Goal: Information Seeking & Learning: Learn about a topic

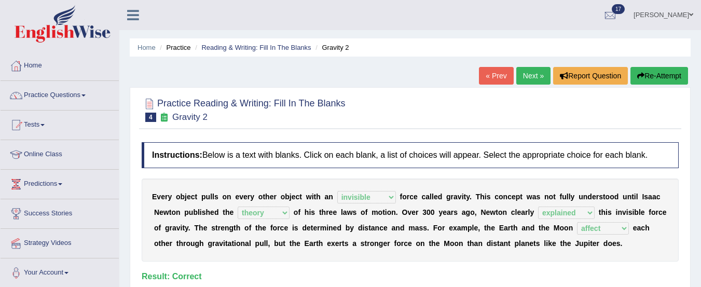
select select "invisible"
select select "theory"
select select "explained"
select select "affect"
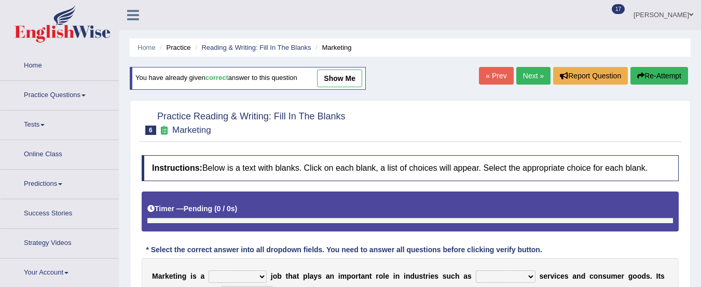
click at [496, 67] on link "« Prev" at bounding box center [496, 76] width 34 height 18
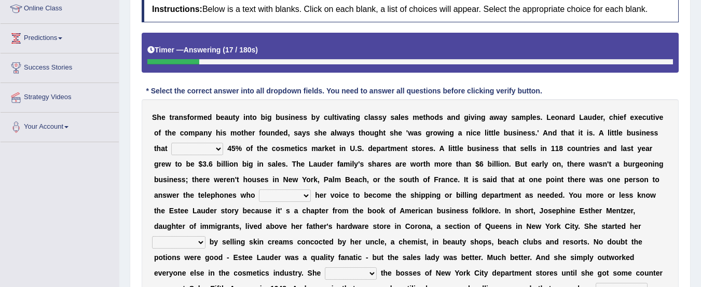
scroll to position [149, 0]
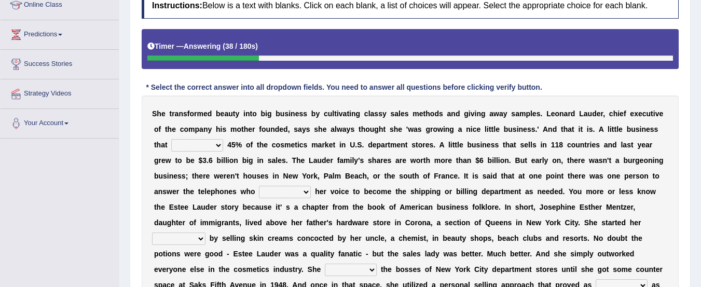
click at [216, 146] on select "has controls makes maintains" at bounding box center [197, 145] width 52 height 12
select select "makes"
click at [171, 139] on select "has controls makes maintains" at bounding box center [197, 145] width 52 height 12
click at [305, 193] on select "switched changed raised used" at bounding box center [285, 192] width 52 height 12
select select "switched"
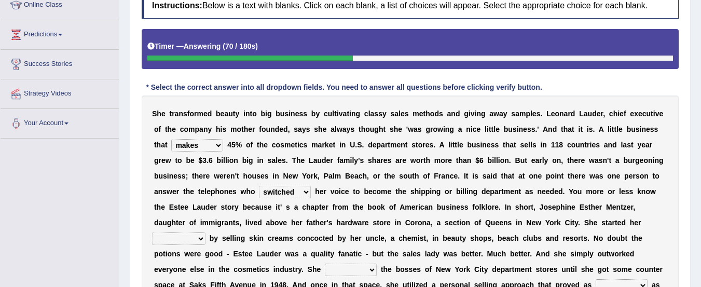
click at [259, 186] on select "switched changed raised used" at bounding box center [285, 192] width 52 height 12
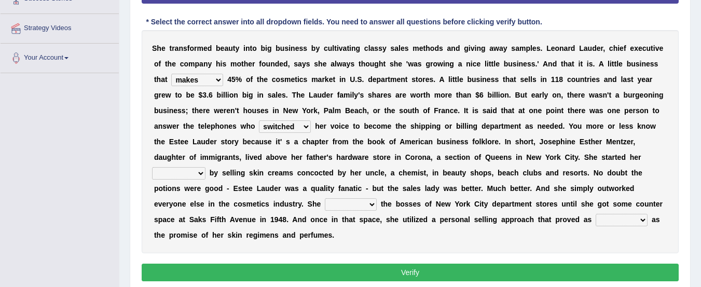
scroll to position [218, 0]
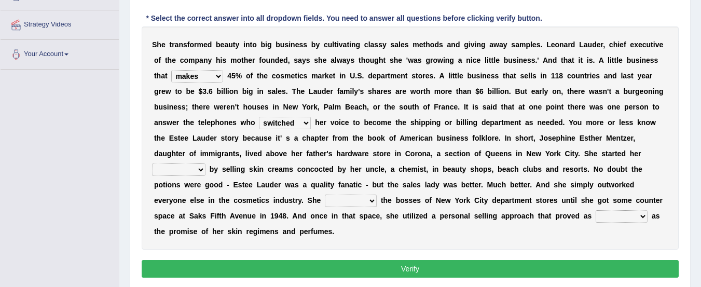
click at [198, 170] on select "job institute companion enterprise" at bounding box center [178, 169] width 53 height 12
click at [476, 234] on div "S h e t r a n s f o r m e d b e a u t y i n t o b i g b u s i n e s s b y c u l…" at bounding box center [410, 137] width 537 height 223
click at [193, 170] on select "job institute companion enterprise" at bounding box center [178, 169] width 53 height 12
select select "job"
click at [152, 163] on select "job institute companion enterprise" at bounding box center [178, 169] width 53 height 12
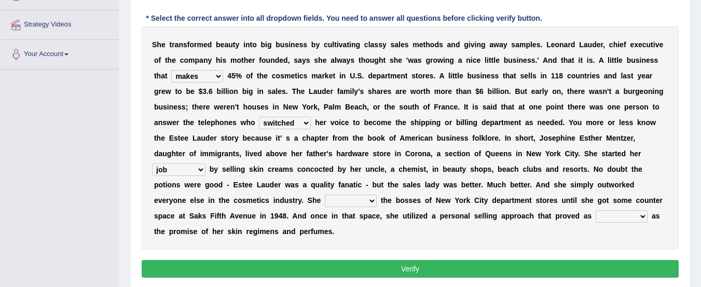
click at [370, 203] on select "stated bridged stalked heaved" at bounding box center [351, 200] width 52 height 12
select select "stated"
click at [325, 194] on select "stated bridged stalked heaved" at bounding box center [351, 200] width 52 height 12
click at [643, 216] on select "potent ruthless potential expensive" at bounding box center [621, 216] width 52 height 12
select select "potential"
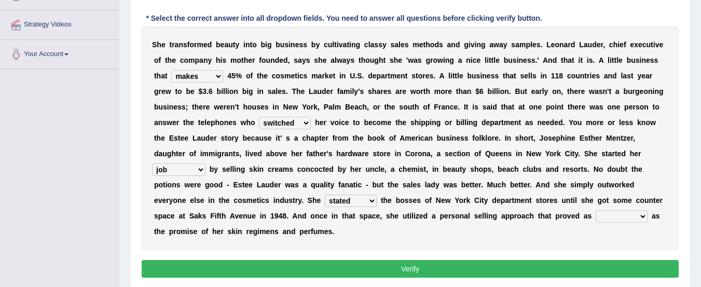
click at [595, 210] on select "potent ruthless potential expensive" at bounding box center [621, 216] width 52 height 12
click at [567, 268] on button "Verify" at bounding box center [410, 269] width 537 height 18
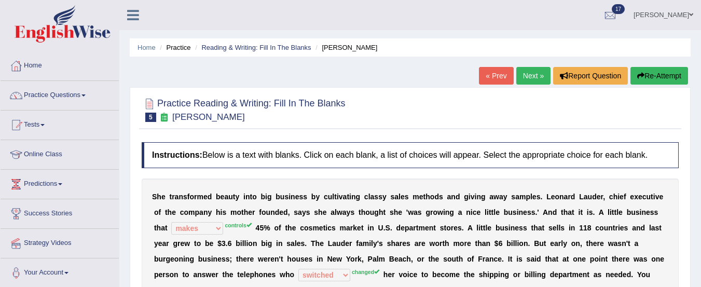
scroll to position [1, 0]
click at [654, 74] on button "Re-Attempt" at bounding box center [659, 75] width 58 height 18
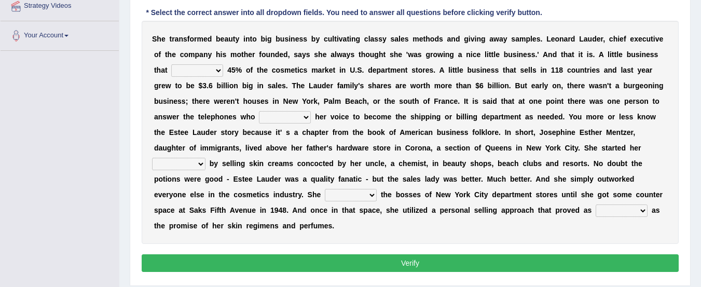
scroll to position [239, 0]
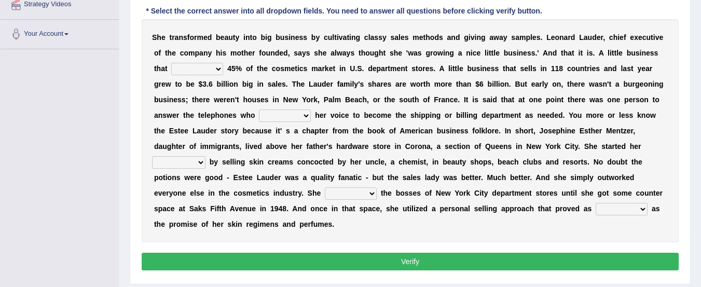
click at [207, 72] on select "has controls makes maintains" at bounding box center [197, 69] width 52 height 12
select select "controls"
click at [171, 63] on select "has controls makes maintains" at bounding box center [197, 69] width 52 height 12
click at [281, 117] on select "switched changed raised used" at bounding box center [285, 115] width 52 height 12
select select "changed"
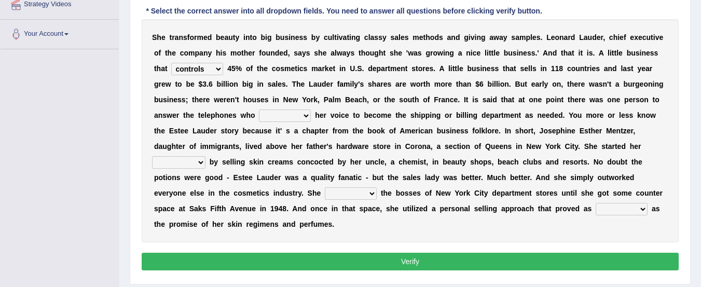
click at [259, 109] on select "switched changed raised used" at bounding box center [285, 115] width 52 height 12
click at [198, 162] on select "job institute companion enterprise" at bounding box center [178, 162] width 53 height 12
select select "enterprise"
click at [152, 156] on select "job institute companion enterprise" at bounding box center [178, 162] width 53 height 12
click at [352, 192] on select "stated bridged stalked heaved" at bounding box center [351, 193] width 52 height 12
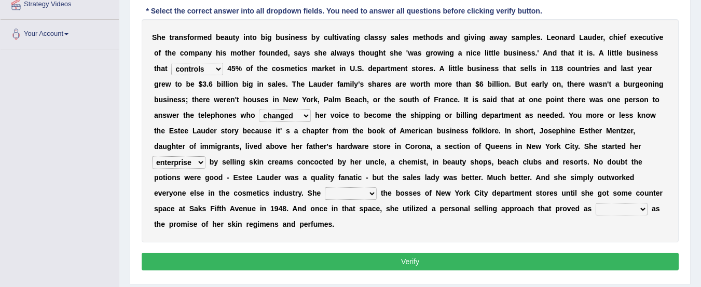
select select "stalked"
click at [325, 187] on select "stated bridged stalked heaved" at bounding box center [351, 193] width 52 height 12
click at [639, 210] on select "potent ruthless potential expensive" at bounding box center [621, 209] width 52 height 12
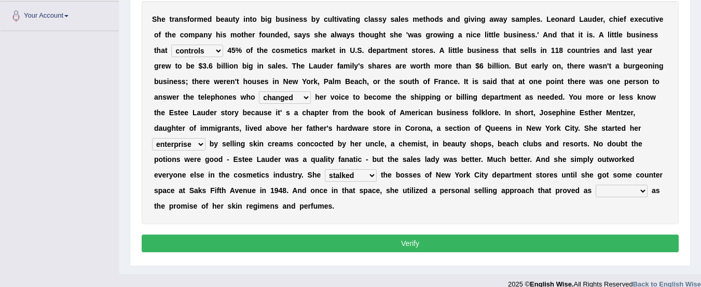
scroll to position [270, 0]
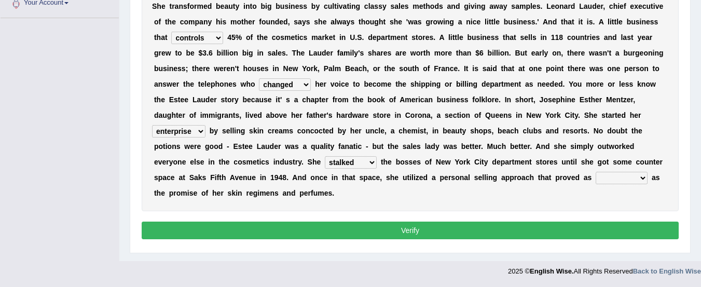
click at [633, 175] on select "potent ruthless potential expensive" at bounding box center [621, 178] width 52 height 12
select select "expensive"
click at [595, 172] on select "potent ruthless potential expensive" at bounding box center [621, 178] width 52 height 12
click at [601, 236] on button "Verify" at bounding box center [410, 230] width 537 height 18
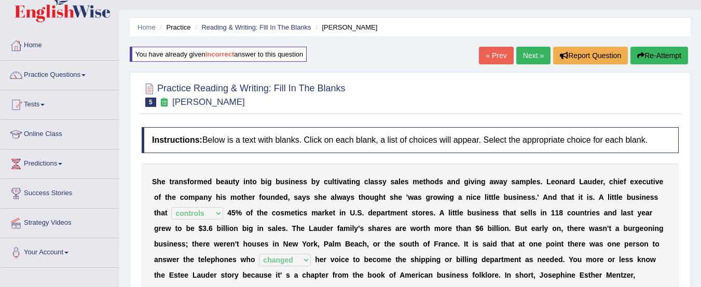
scroll to position [19, 0]
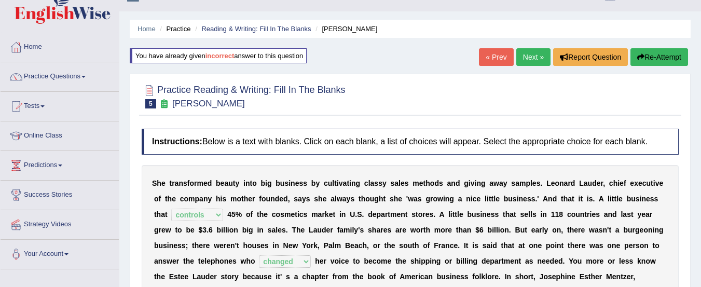
click at [527, 58] on link "Next »" at bounding box center [533, 57] width 34 height 18
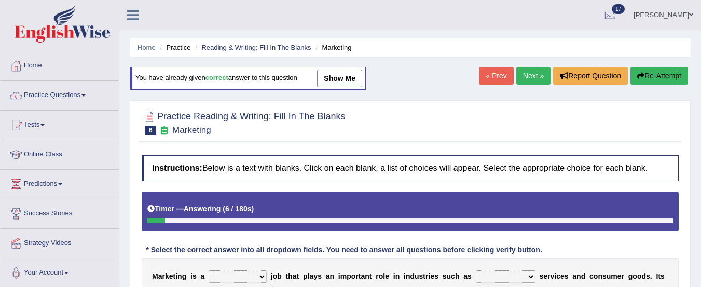
click at [180, 48] on li "Practice" at bounding box center [173, 48] width 33 height 10
click at [213, 49] on link "Reading & Writing: Fill In The Blanks" at bounding box center [255, 48] width 109 height 8
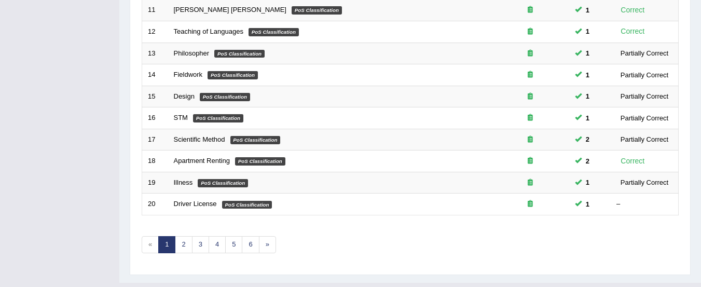
scroll to position [400, 0]
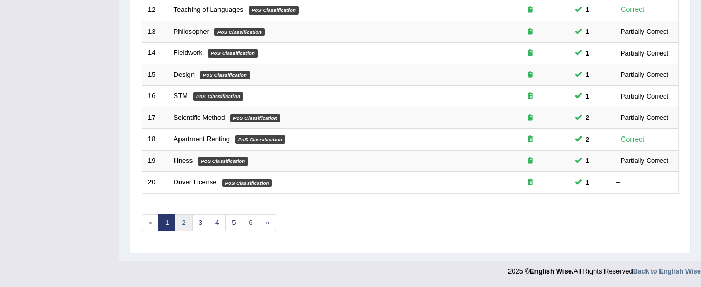
click at [183, 221] on link "2" at bounding box center [183, 222] width 17 height 17
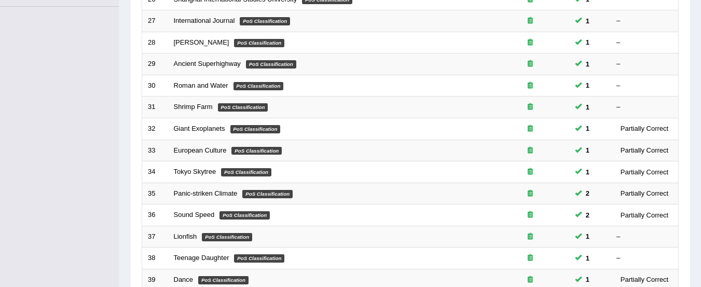
scroll to position [282, 0]
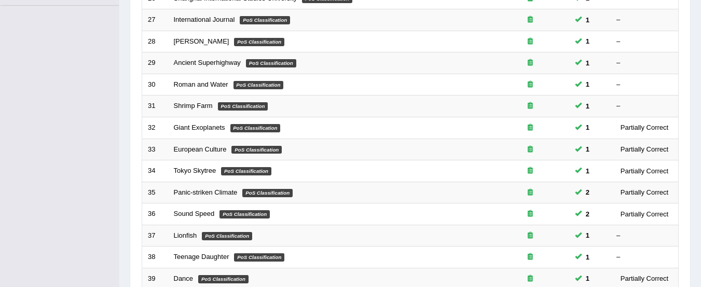
click at [191, 103] on link "Shrimp Farm" at bounding box center [193, 106] width 39 height 8
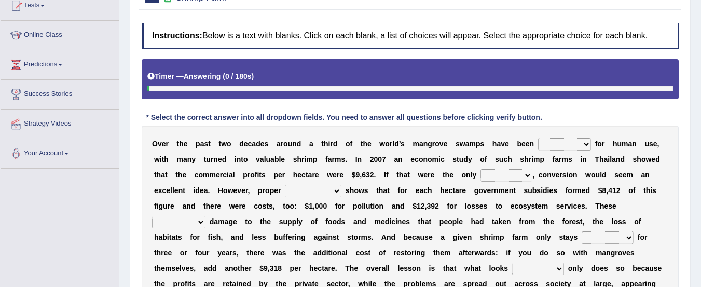
scroll to position [124, 0]
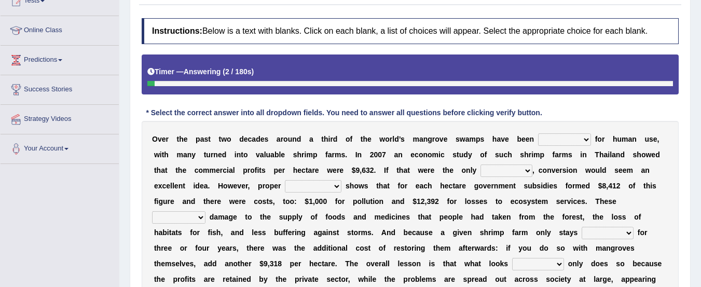
click at [572, 141] on select "rearranged exchanged conserved converted" at bounding box center [564, 139] width 53 height 12
select select "exchanged"
click at [538, 133] on select "rearranged exchanged conserved converted" at bounding box center [564, 139] width 53 height 12
click at [519, 174] on select "index eliment choice factor" at bounding box center [506, 170] width 52 height 12
select select "factor"
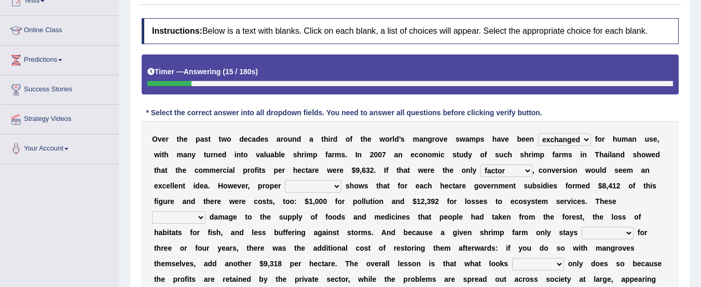
click at [480, 164] on select "index eliment choice factor" at bounding box center [506, 170] width 52 height 12
click at [327, 186] on select "accounting percentage aggregation division" at bounding box center [313, 186] width 57 height 12
select select "accounting"
click at [285, 180] on select "accounting percentage aggregation division" at bounding box center [313, 186] width 57 height 12
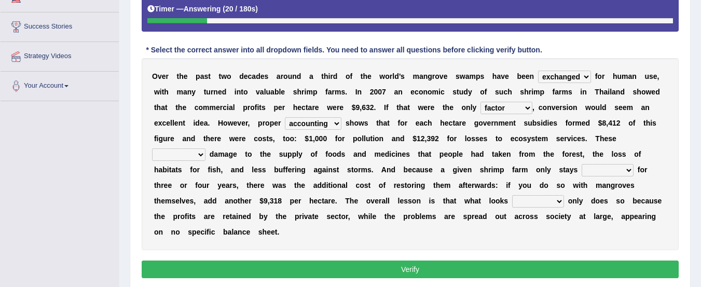
scroll to position [190, 0]
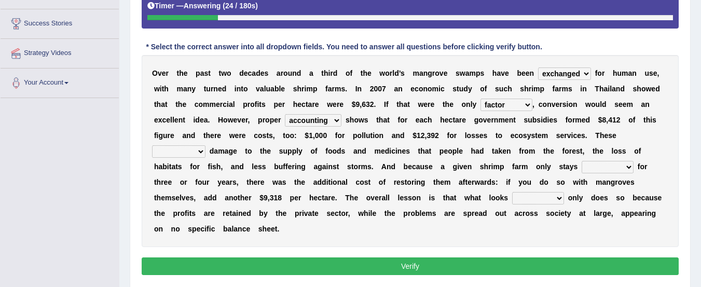
click at [200, 152] on select "comprised uneven neglected augmented" at bounding box center [178, 151] width 53 height 12
select select "uneven"
click at [152, 145] on select "comprised uneven neglected augmented" at bounding box center [178, 151] width 53 height 12
click at [624, 169] on select "interactive distinctive productive collective" at bounding box center [607, 167] width 52 height 12
select select "productive"
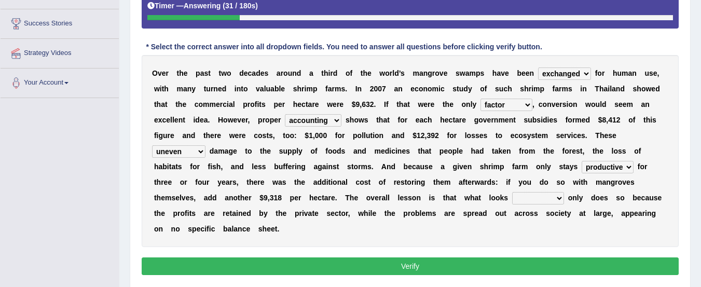
click at [581, 161] on select "interactive distinctive productive collective" at bounding box center [607, 167] width 52 height 12
click at [550, 199] on select "beneficial immediate modest moderate" at bounding box center [538, 198] width 52 height 12
select select "beneficial"
click at [512, 192] on select "beneficial immediate modest moderate" at bounding box center [538, 198] width 52 height 12
click at [504, 263] on button "Verify" at bounding box center [410, 266] width 537 height 18
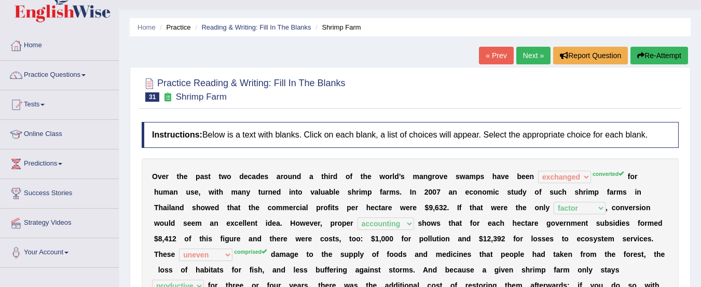
scroll to position [20, 0]
click at [654, 52] on button "Re-Attempt" at bounding box center [659, 56] width 58 height 18
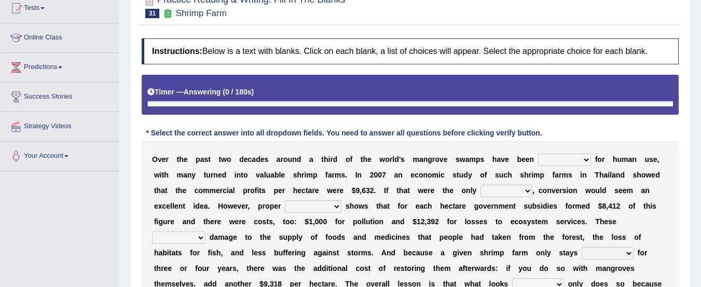
scroll to position [120, 0]
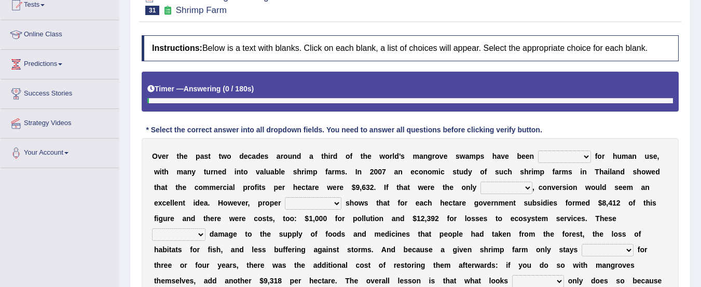
click at [574, 160] on select "rearranged exchanged conserved converted" at bounding box center [564, 156] width 53 height 12
select select "converted"
click at [538, 150] on select "rearranged exchanged conserved converted" at bounding box center [564, 156] width 53 height 12
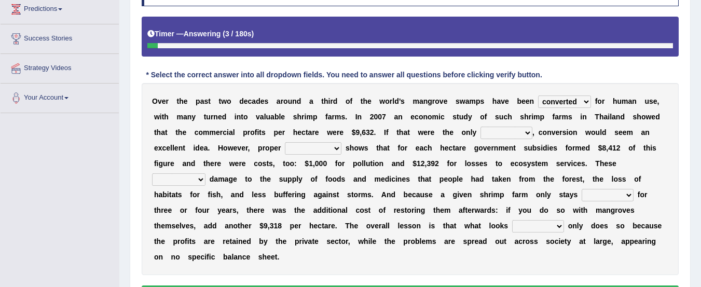
scroll to position [180, 0]
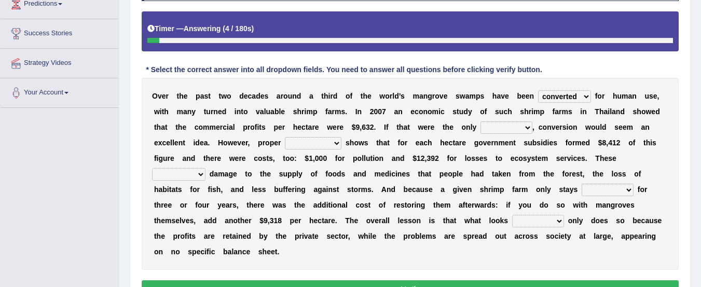
click at [515, 129] on select "index eliment choice factor" at bounding box center [506, 127] width 52 height 12
select select "factor"
click at [480, 121] on select "index eliment choice factor" at bounding box center [506, 127] width 52 height 12
click at [319, 154] on b "0" at bounding box center [321, 158] width 4 height 8
click at [302, 157] on b at bounding box center [303, 158] width 4 height 8
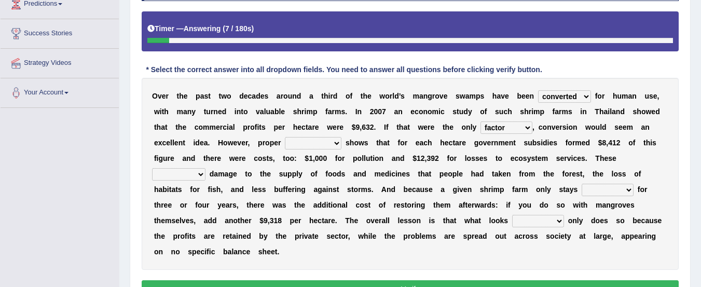
click at [300, 145] on select "accounting percentage aggregation division" at bounding box center [313, 143] width 57 height 12
select select "accounting"
click at [285, 137] on select "accounting percentage aggregation division" at bounding box center [313, 143] width 57 height 12
click at [195, 175] on select "comprised uneven neglected augmented" at bounding box center [178, 174] width 53 height 12
select select "uneven"
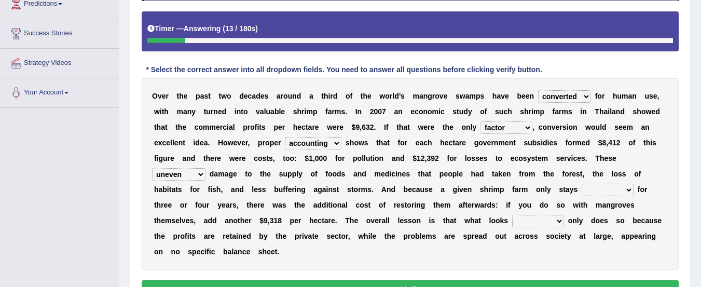
click at [152, 168] on select "comprised uneven neglected augmented" at bounding box center [178, 174] width 53 height 12
click at [595, 196] on select "interactive distinctive productive collective" at bounding box center [607, 190] width 52 height 12
select select "productive"
click at [581, 184] on select "interactive distinctive productive collective" at bounding box center [607, 190] width 52 height 12
click at [542, 223] on select "beneficial immediate modest moderate" at bounding box center [538, 221] width 52 height 12
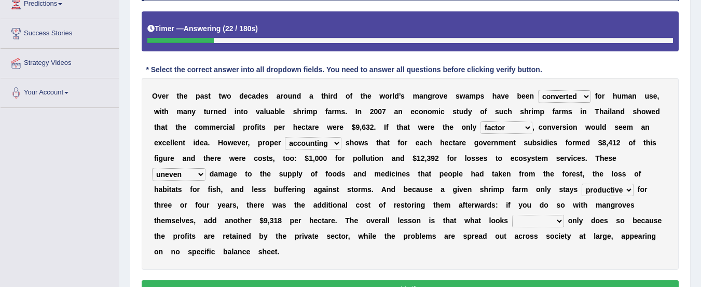
select select "beneficial"
click at [512, 215] on select "beneficial immediate modest moderate" at bounding box center [538, 221] width 52 height 12
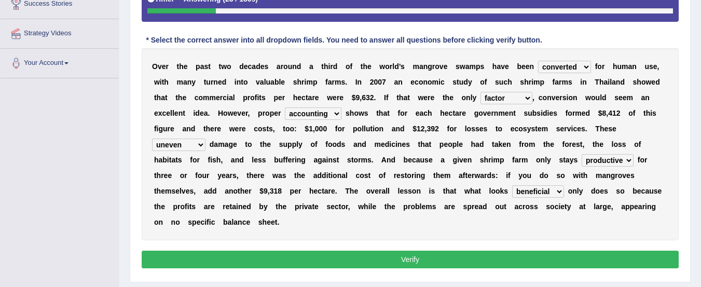
scroll to position [240, 0]
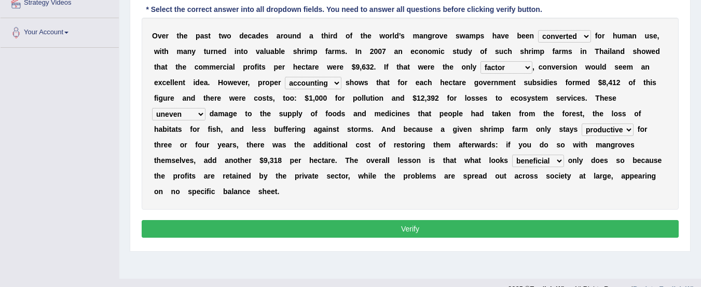
click at [555, 234] on button "Verify" at bounding box center [410, 229] width 537 height 18
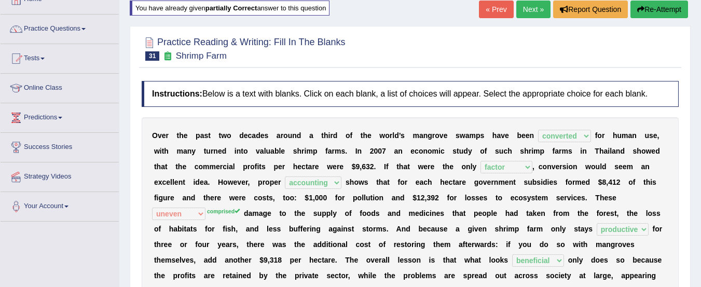
scroll to position [0, 0]
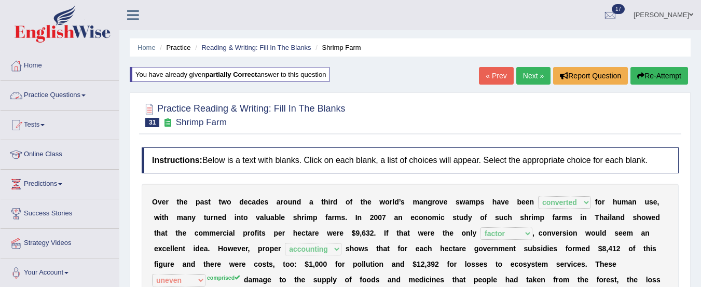
click at [76, 92] on link "Practice Questions" at bounding box center [60, 94] width 118 height 26
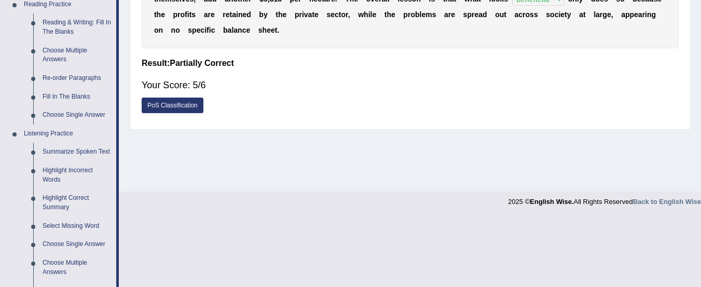
scroll to position [329, 0]
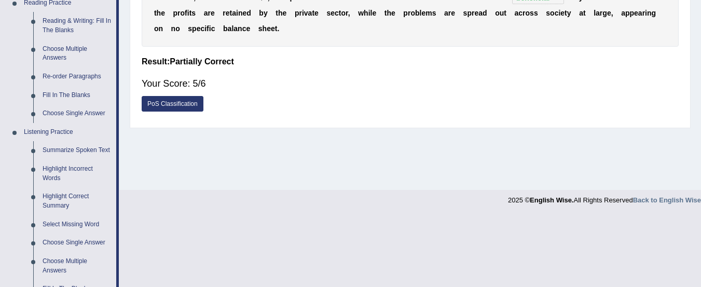
click at [70, 95] on link "Fill In The Blanks" at bounding box center [77, 95] width 78 height 19
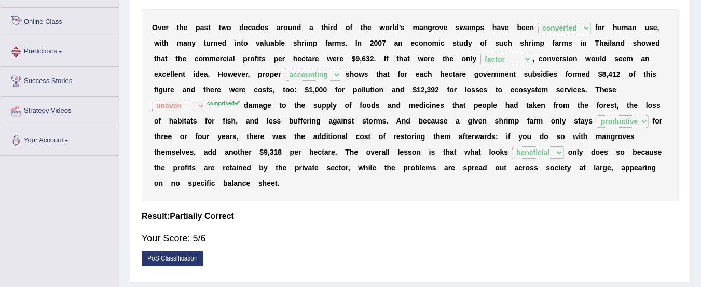
scroll to position [194, 0]
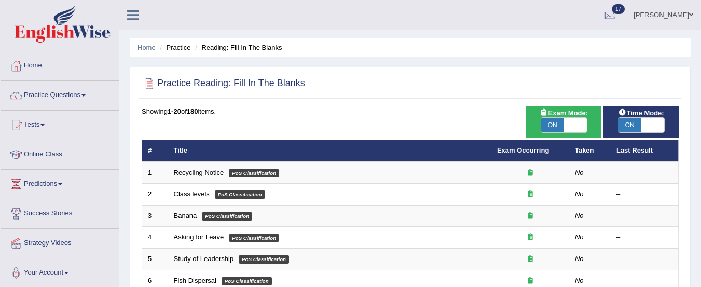
click at [220, 169] on link "Recycling Notice" at bounding box center [199, 173] width 50 height 8
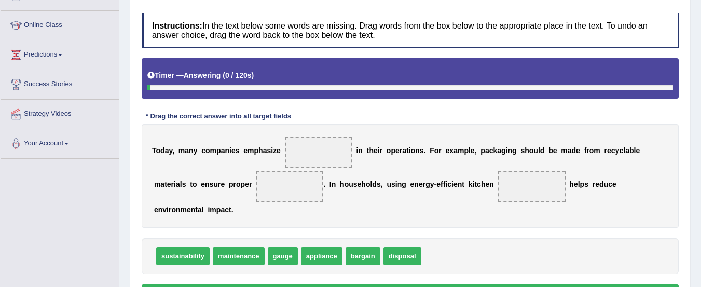
scroll to position [131, 0]
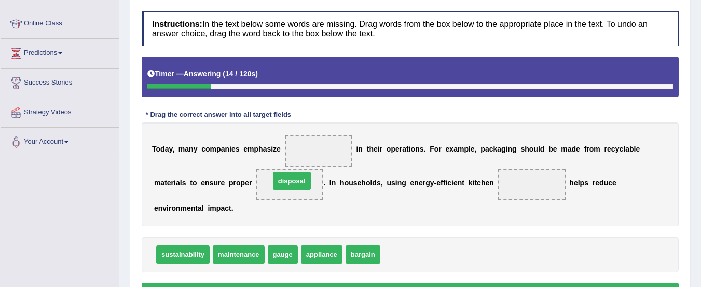
drag, startPoint x: 398, startPoint y: 259, endPoint x: 288, endPoint y: 185, distance: 132.8
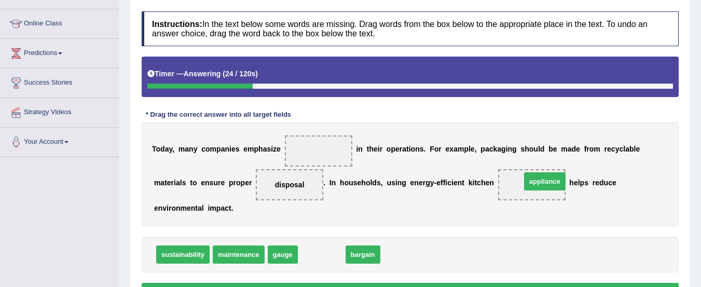
drag, startPoint x: 321, startPoint y: 253, endPoint x: 543, endPoint y: 180, distance: 234.2
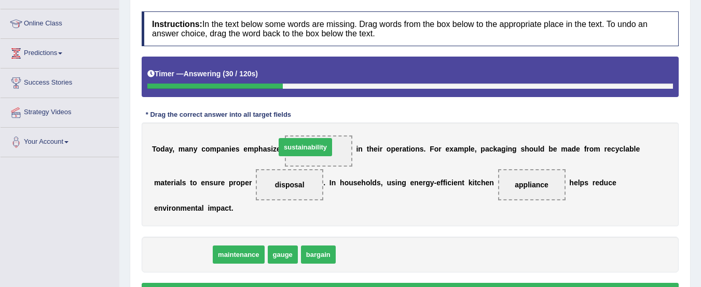
drag, startPoint x: 189, startPoint y: 253, endPoint x: 312, endPoint y: 148, distance: 161.9
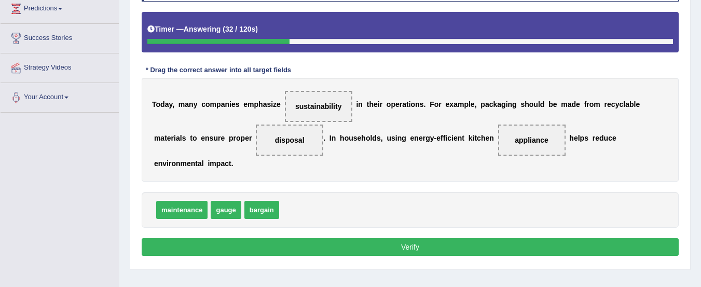
scroll to position [183, 0]
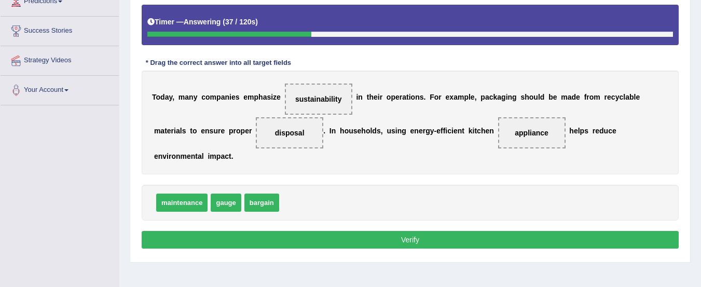
click at [353, 236] on button "Verify" at bounding box center [410, 240] width 537 height 18
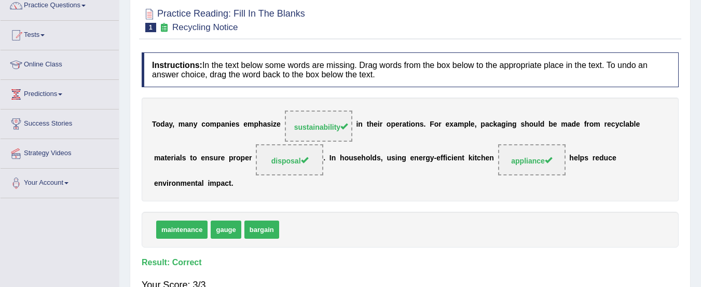
scroll to position [0, 0]
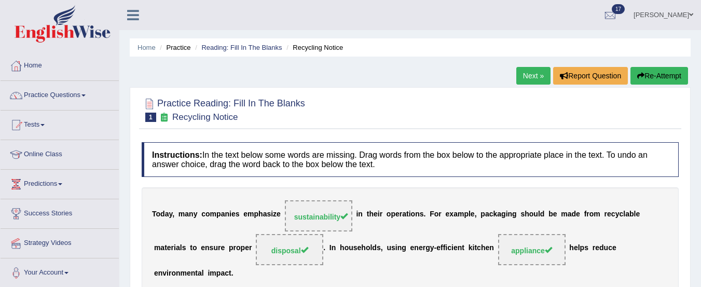
click at [527, 77] on link "Next »" at bounding box center [533, 76] width 34 height 18
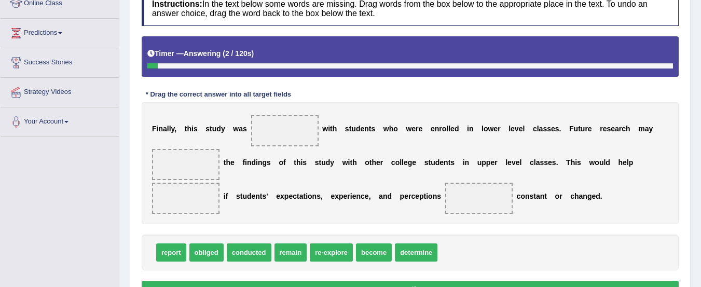
scroll to position [164, 0]
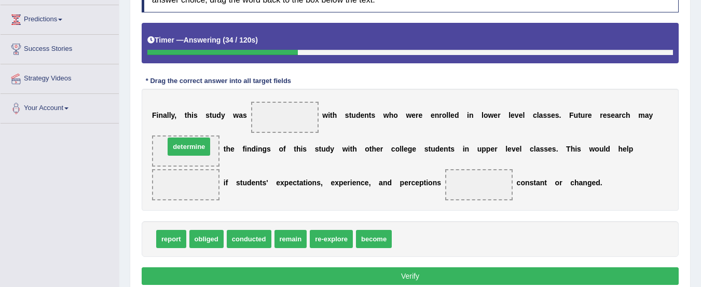
drag, startPoint x: 418, startPoint y: 239, endPoint x: 191, endPoint y: 146, distance: 245.2
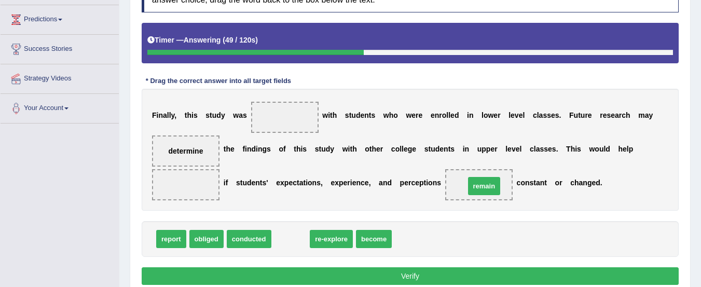
drag, startPoint x: 287, startPoint y: 242, endPoint x: 481, endPoint y: 189, distance: 200.5
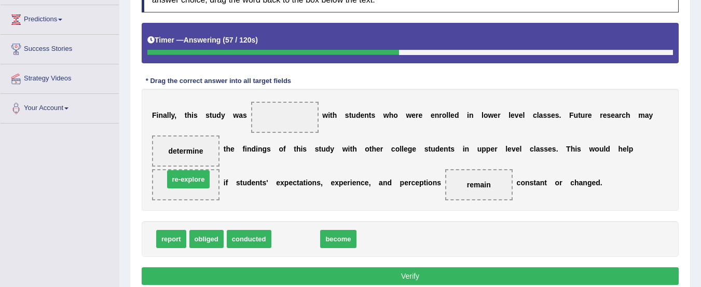
drag, startPoint x: 302, startPoint y: 241, endPoint x: 196, endPoint y: 182, distance: 121.2
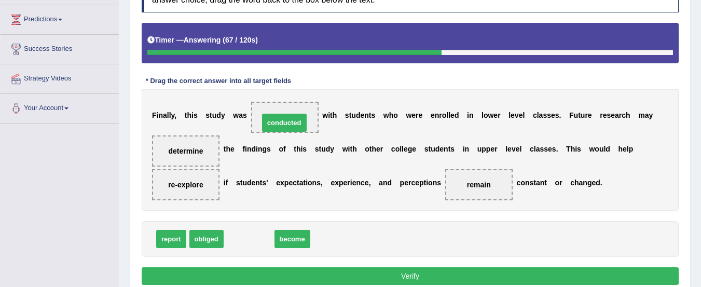
drag, startPoint x: 256, startPoint y: 235, endPoint x: 291, endPoint y: 118, distance: 121.9
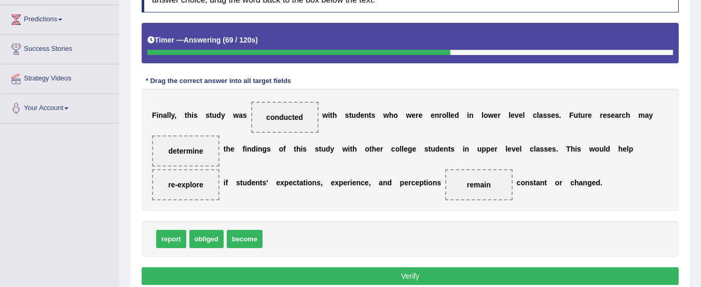
click at [393, 273] on button "Verify" at bounding box center [410, 276] width 537 height 18
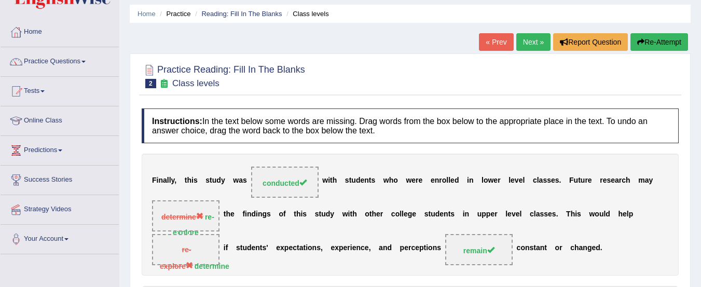
scroll to position [33, 0]
click at [660, 43] on button "Re-Attempt" at bounding box center [659, 43] width 58 height 18
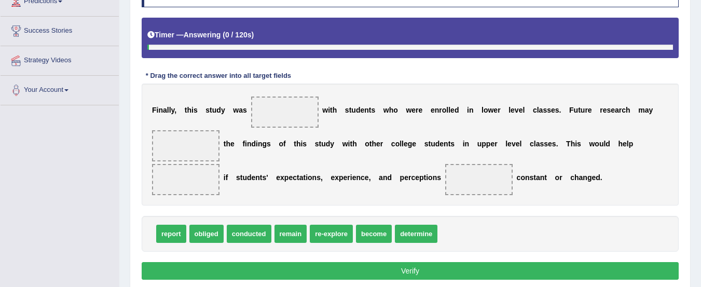
scroll to position [185, 0]
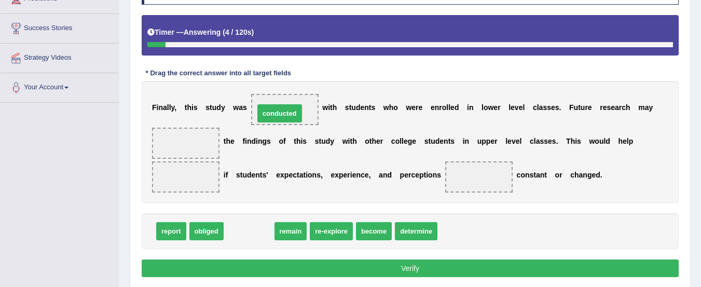
drag, startPoint x: 249, startPoint y: 235, endPoint x: 280, endPoint y: 117, distance: 121.6
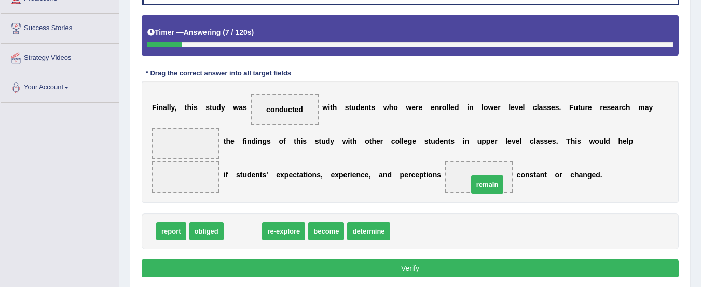
drag, startPoint x: 237, startPoint y: 233, endPoint x: 481, endPoint y: 187, distance: 248.7
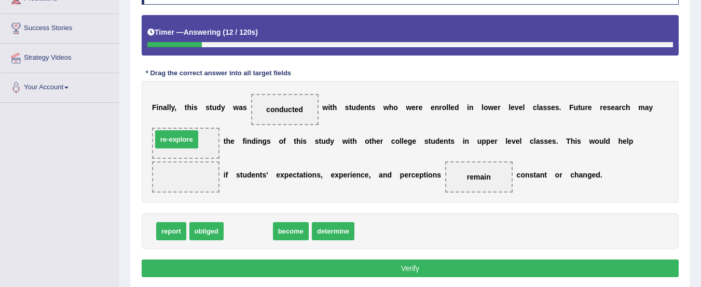
drag, startPoint x: 254, startPoint y: 229, endPoint x: 182, endPoint y: 137, distance: 116.4
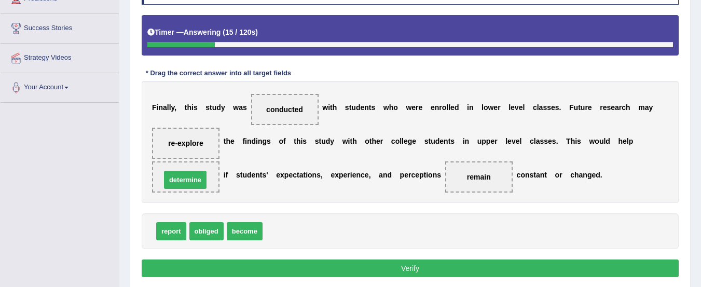
drag, startPoint x: 285, startPoint y: 231, endPoint x: 183, endPoint y: 179, distance: 113.9
click at [417, 264] on button "Verify" at bounding box center [410, 268] width 537 height 18
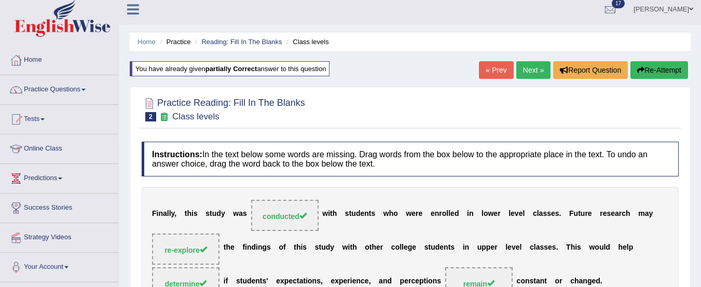
scroll to position [0, 0]
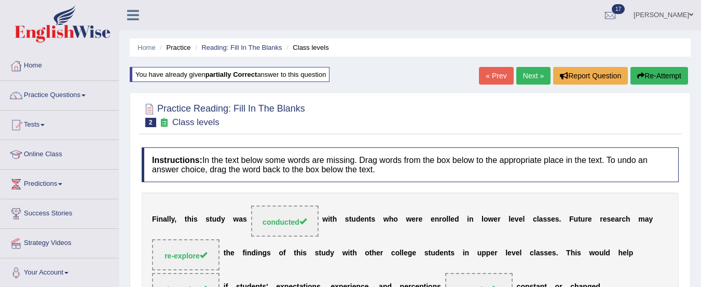
click at [532, 76] on link "Next »" at bounding box center [533, 76] width 34 height 18
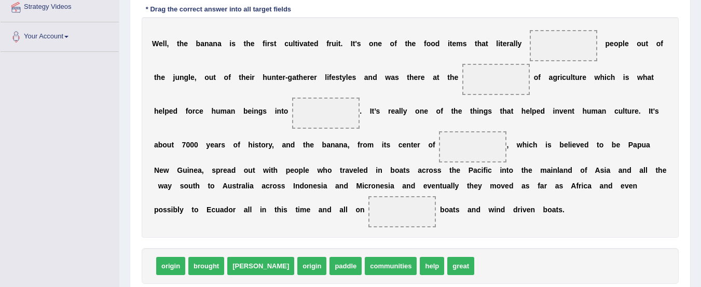
scroll to position [238, 0]
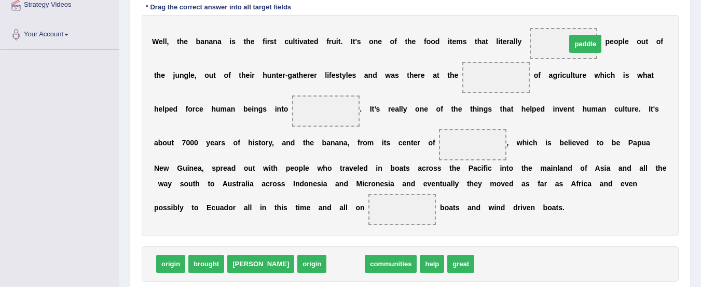
drag, startPoint x: 309, startPoint y: 263, endPoint x: 549, endPoint y: 43, distance: 326.0
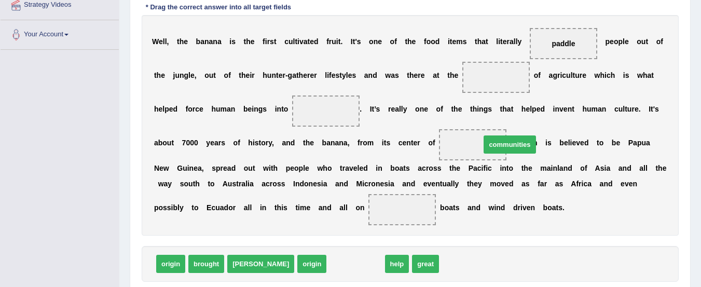
drag, startPoint x: 312, startPoint y: 262, endPoint x: 467, endPoint y: 142, distance: 195.9
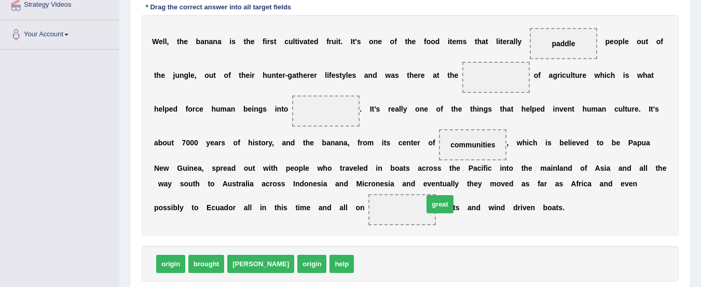
drag, startPoint x: 329, startPoint y: 262, endPoint x: 399, endPoint y: 202, distance: 91.6
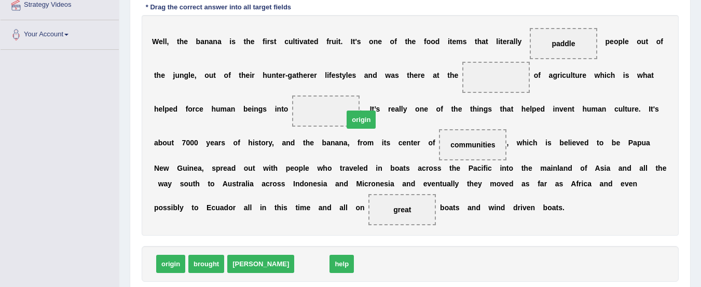
drag, startPoint x: 267, startPoint y: 264, endPoint x: 316, endPoint y: 120, distance: 152.4
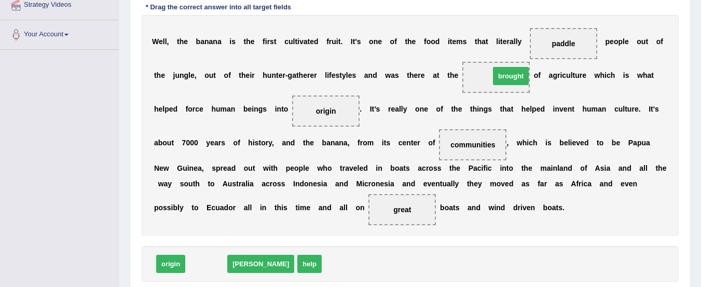
drag, startPoint x: 204, startPoint y: 266, endPoint x: 508, endPoint y: 78, distance: 357.2
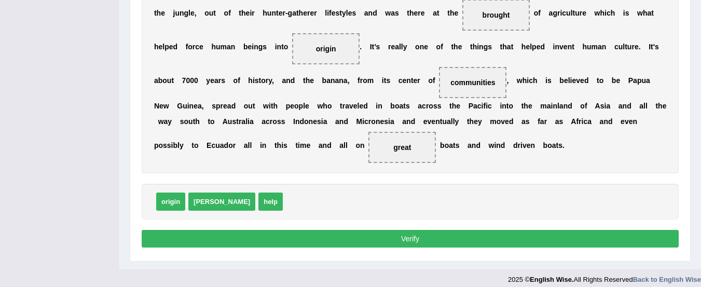
click at [506, 236] on button "Verify" at bounding box center [410, 239] width 537 height 18
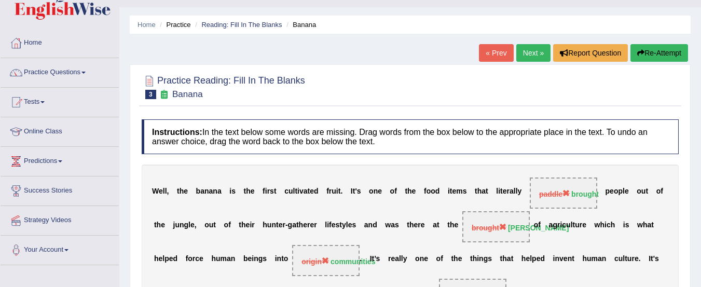
scroll to position [22, 0]
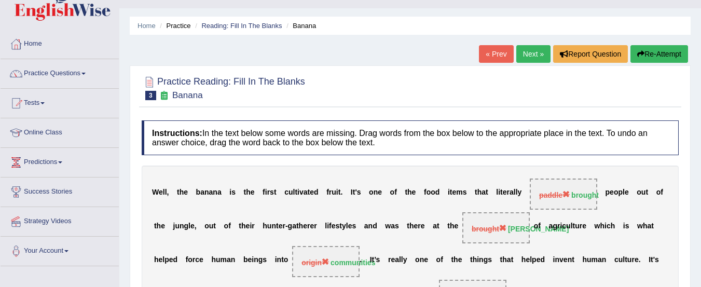
click at [657, 55] on button "Re-Attempt" at bounding box center [659, 54] width 58 height 18
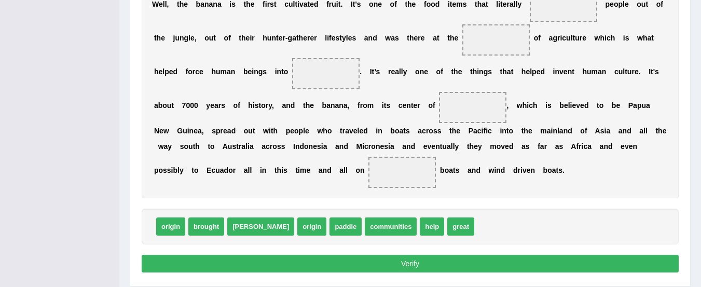
scroll to position [289, 0]
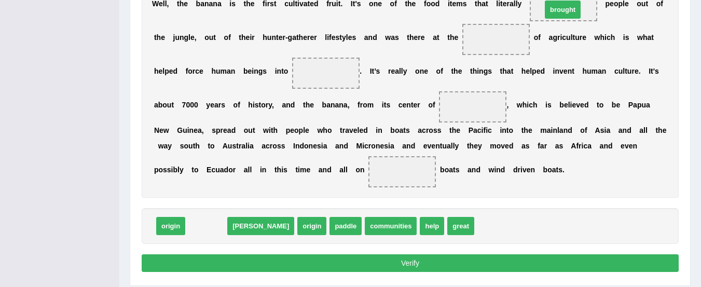
drag, startPoint x: 206, startPoint y: 230, endPoint x: 562, endPoint y: 15, distance: 416.0
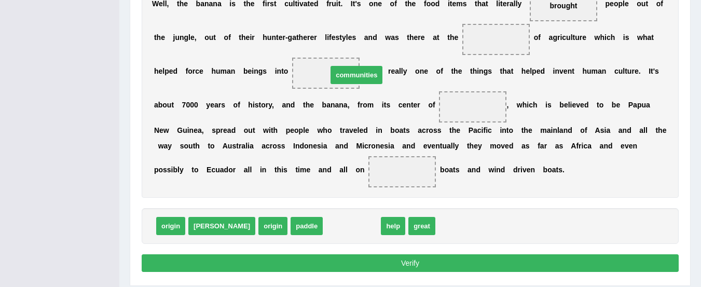
drag, startPoint x: 308, startPoint y: 223, endPoint x: 313, endPoint y: 72, distance: 151.0
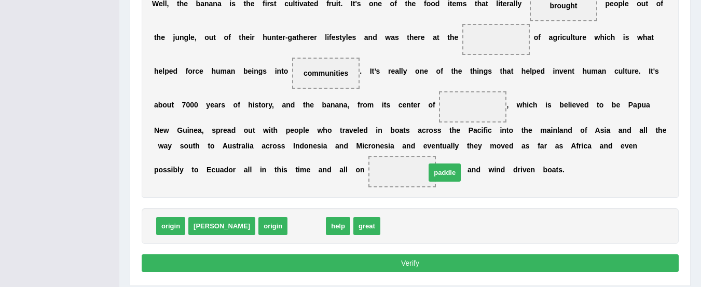
drag, startPoint x: 263, startPoint y: 225, endPoint x: 401, endPoint y: 172, distance: 147.7
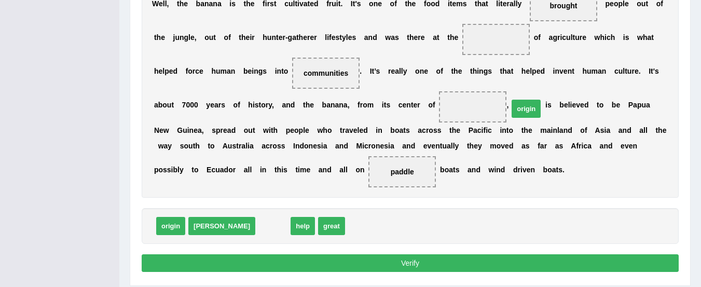
drag, startPoint x: 233, startPoint y: 226, endPoint x: 487, endPoint y: 109, distance: 279.8
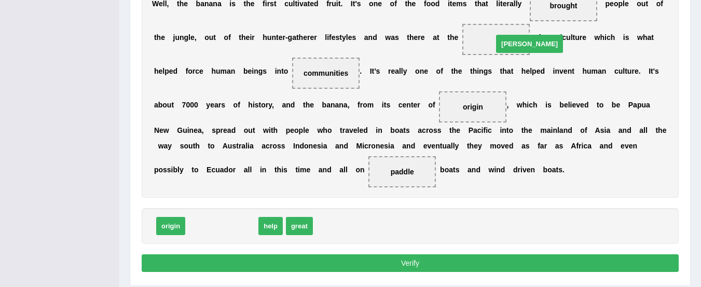
drag, startPoint x: 197, startPoint y: 228, endPoint x: 504, endPoint y: 45, distance: 357.6
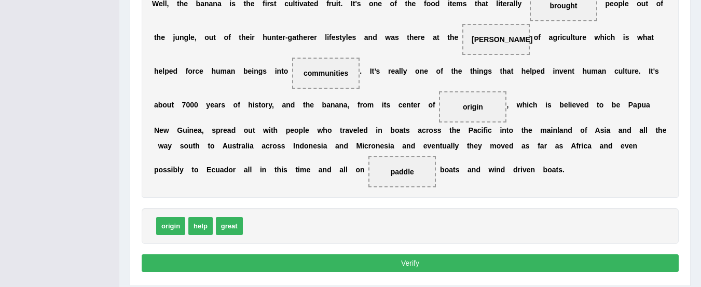
click at [410, 261] on button "Verify" at bounding box center [410, 263] width 537 height 18
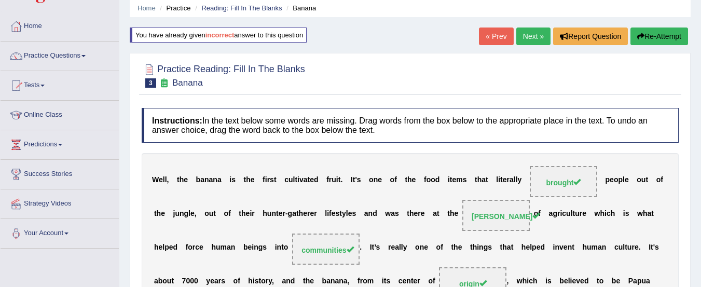
scroll to position [0, 0]
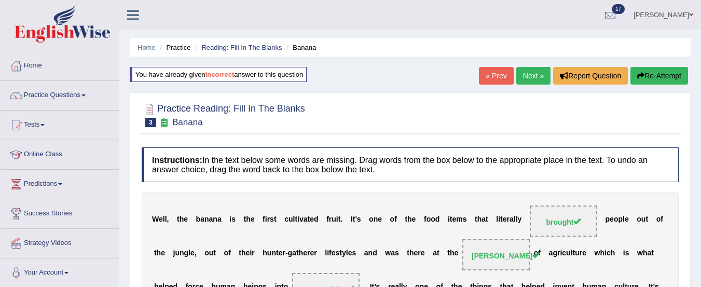
click at [534, 78] on link "Next »" at bounding box center [533, 76] width 34 height 18
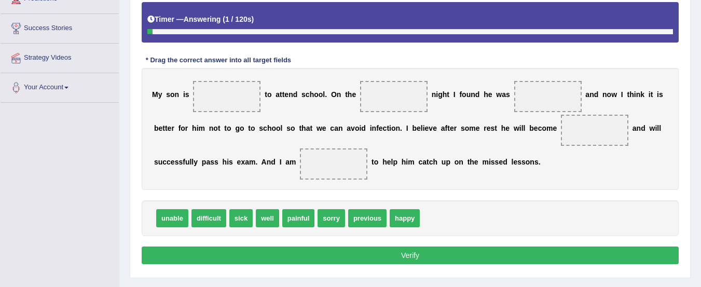
scroll to position [201, 0]
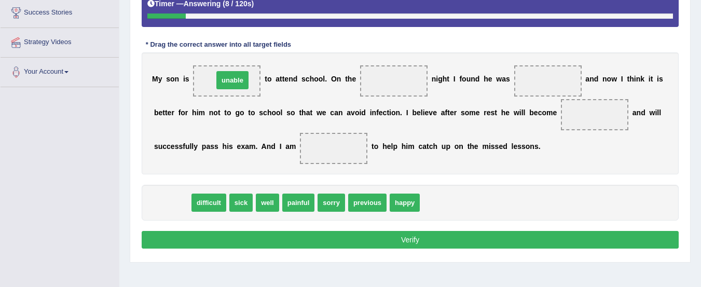
drag, startPoint x: 176, startPoint y: 201, endPoint x: 236, endPoint y: 78, distance: 136.4
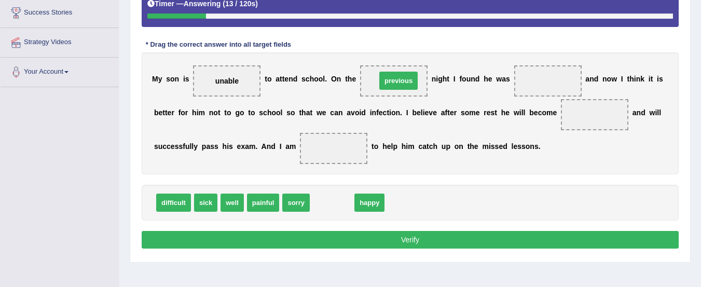
drag, startPoint x: 325, startPoint y: 205, endPoint x: 390, endPoint y: 82, distance: 138.5
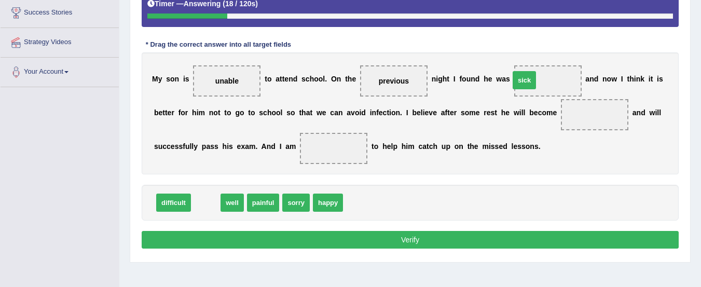
drag, startPoint x: 199, startPoint y: 202, endPoint x: 518, endPoint y: 79, distance: 341.1
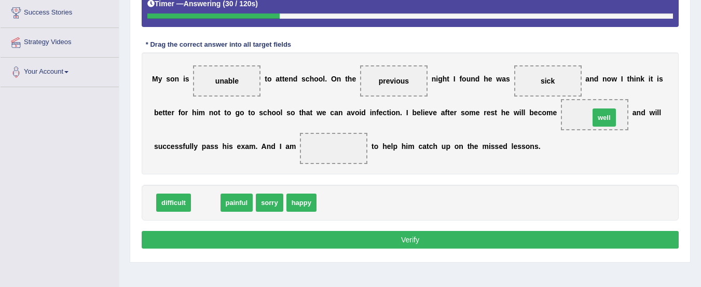
drag, startPoint x: 205, startPoint y: 205, endPoint x: 604, endPoint y: 120, distance: 407.3
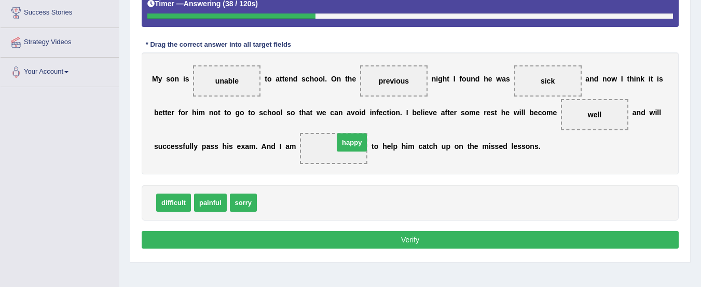
drag, startPoint x: 275, startPoint y: 202, endPoint x: 352, endPoint y: 142, distance: 97.5
click at [404, 241] on button "Verify" at bounding box center [410, 240] width 537 height 18
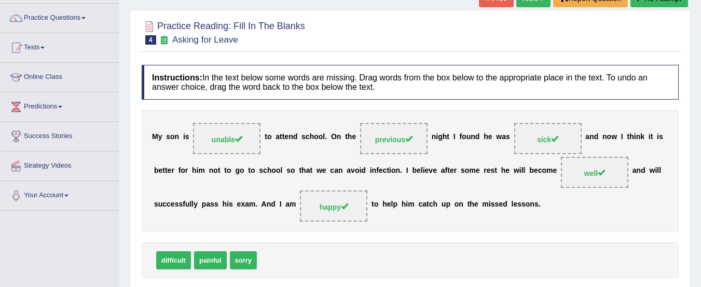
scroll to position [56, 0]
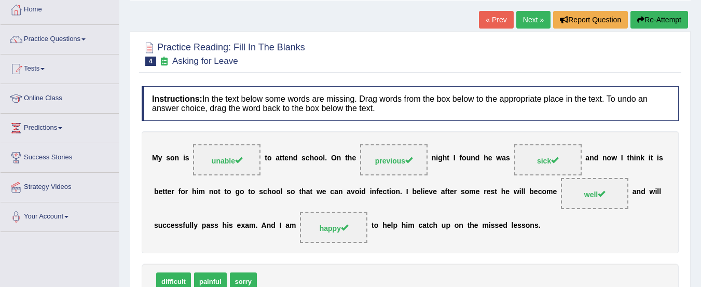
click at [528, 11] on link "Next »" at bounding box center [533, 20] width 34 height 18
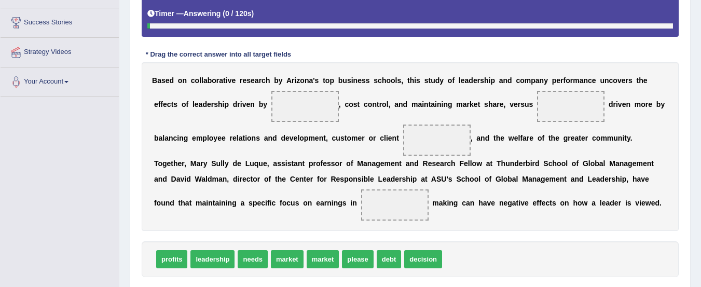
scroll to position [207, 0]
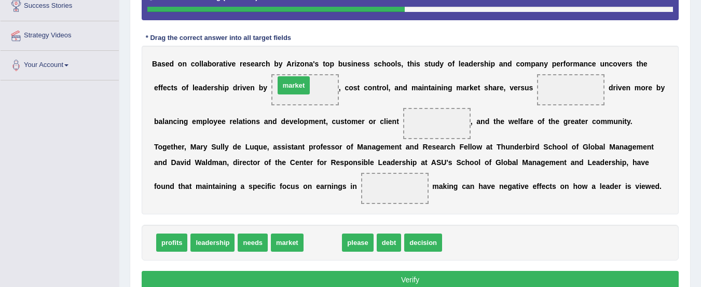
drag, startPoint x: 332, startPoint y: 243, endPoint x: 303, endPoint y: 86, distance: 159.8
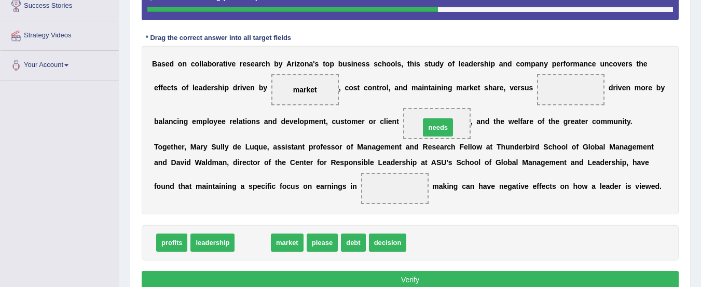
drag, startPoint x: 252, startPoint y: 242, endPoint x: 437, endPoint y: 127, distance: 218.0
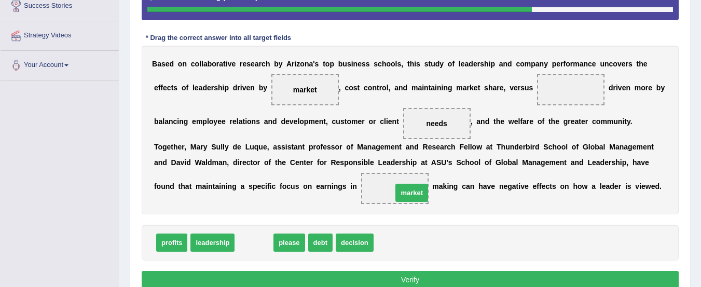
drag, startPoint x: 257, startPoint y: 245, endPoint x: 414, endPoint y: 193, distance: 166.0
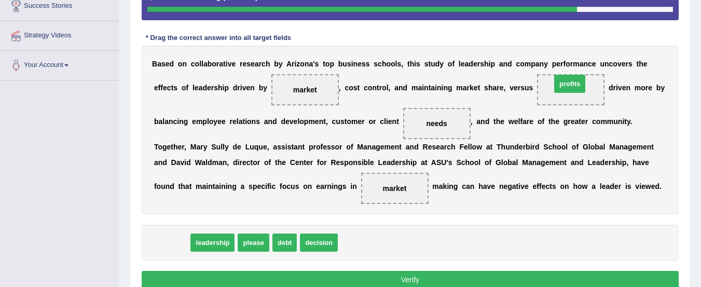
drag, startPoint x: 173, startPoint y: 242, endPoint x: 571, endPoint y: 88, distance: 427.2
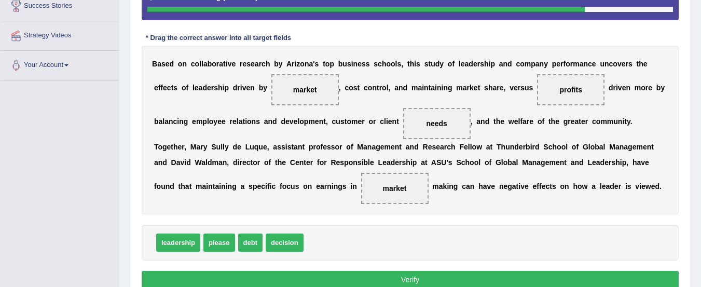
click at [448, 278] on button "Verify" at bounding box center [410, 280] width 537 height 18
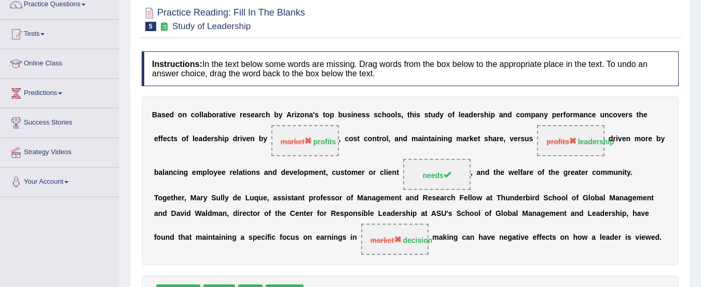
scroll to position [65, 0]
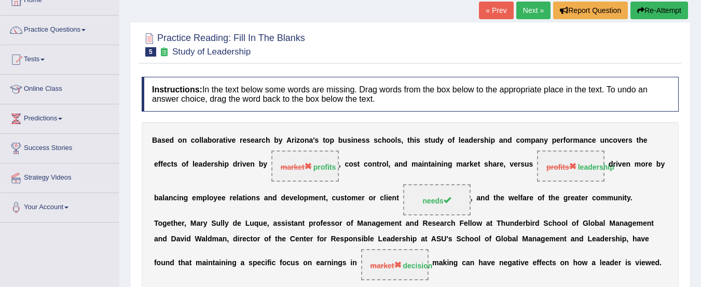
click at [657, 11] on button "Re-Attempt" at bounding box center [659, 11] width 58 height 18
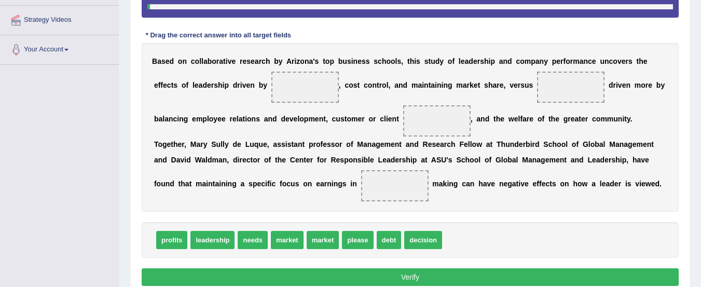
scroll to position [231, 0]
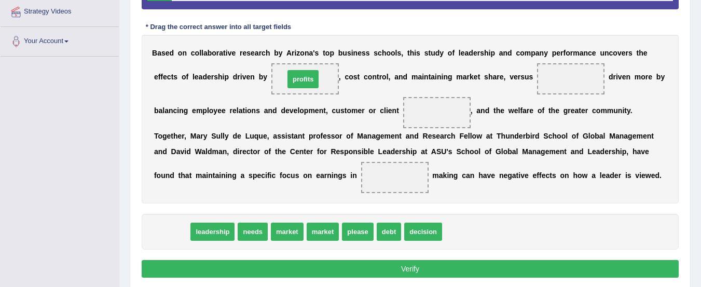
drag, startPoint x: 170, startPoint y: 233, endPoint x: 301, endPoint y: 80, distance: 201.5
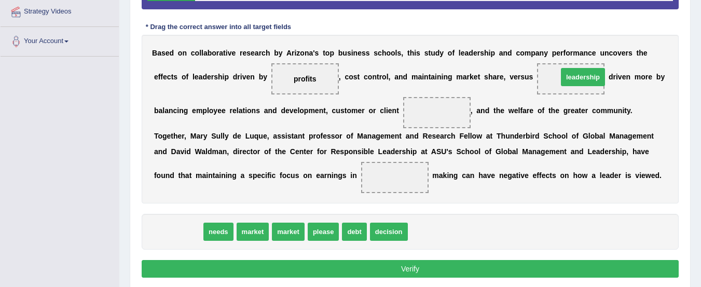
drag, startPoint x: 177, startPoint y: 234, endPoint x: 582, endPoint y: 79, distance: 433.0
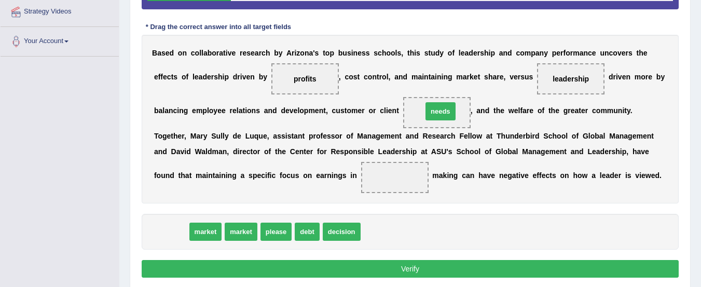
drag, startPoint x: 172, startPoint y: 233, endPoint x: 441, endPoint y: 113, distance: 294.8
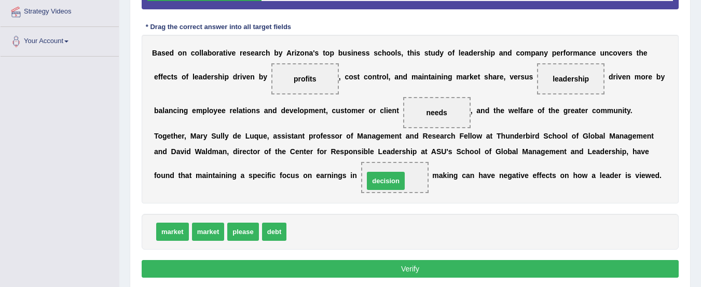
drag, startPoint x: 319, startPoint y: 231, endPoint x: 397, endPoint y: 180, distance: 92.9
click at [411, 266] on button "Verify" at bounding box center [410, 269] width 537 height 18
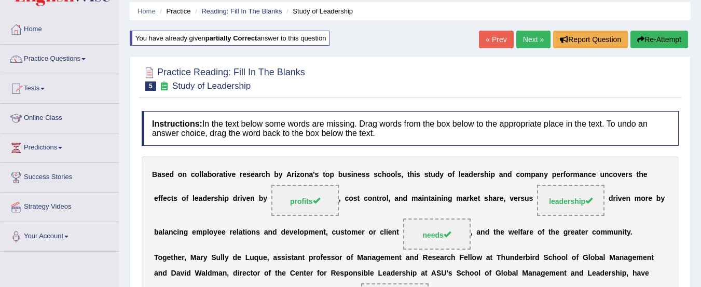
scroll to position [3, 0]
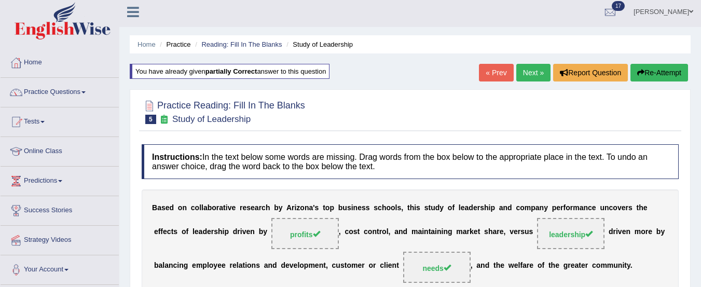
click at [533, 74] on link "Next »" at bounding box center [533, 73] width 34 height 18
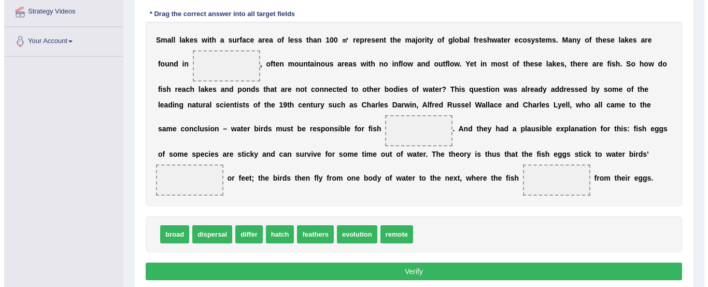
scroll to position [241, 0]
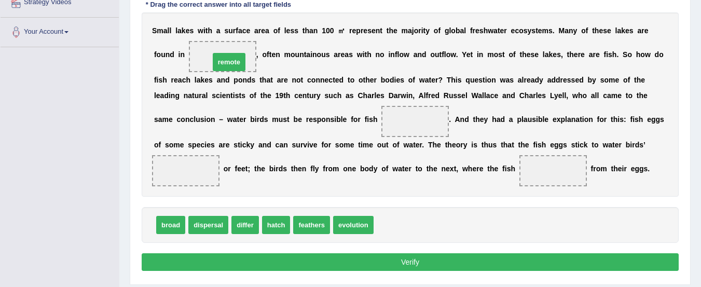
drag, startPoint x: 392, startPoint y: 227, endPoint x: 226, endPoint y: 62, distance: 234.3
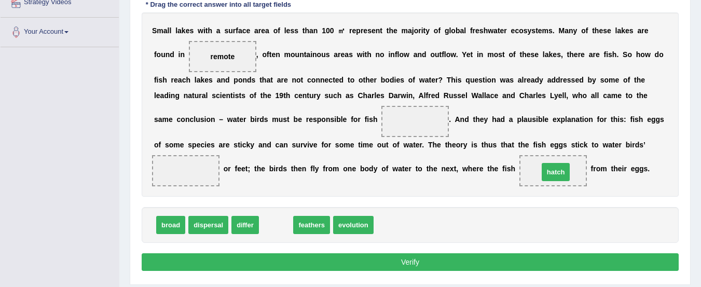
drag, startPoint x: 278, startPoint y: 226, endPoint x: 558, endPoint y: 173, distance: 284.5
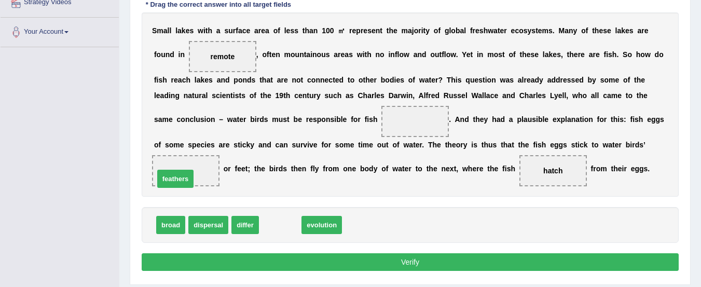
drag, startPoint x: 279, startPoint y: 228, endPoint x: 176, endPoint y: 182, distance: 112.8
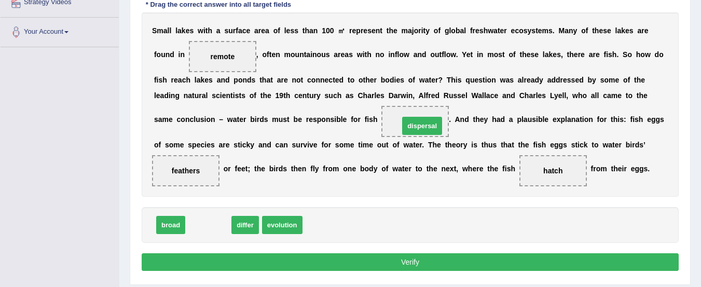
drag, startPoint x: 195, startPoint y: 227, endPoint x: 408, endPoint y: 128, distance: 235.0
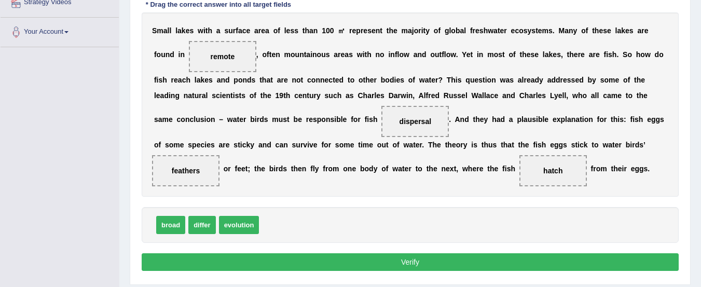
click at [399, 262] on button "Verify" at bounding box center [410, 262] width 537 height 18
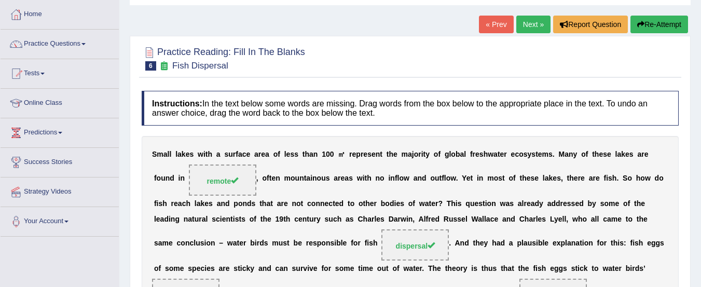
scroll to position [0, 0]
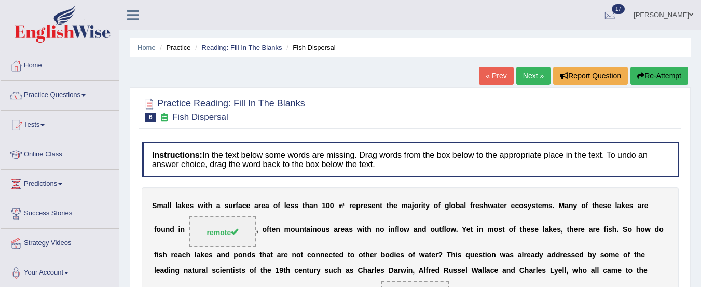
click at [525, 80] on link "Next »" at bounding box center [533, 76] width 34 height 18
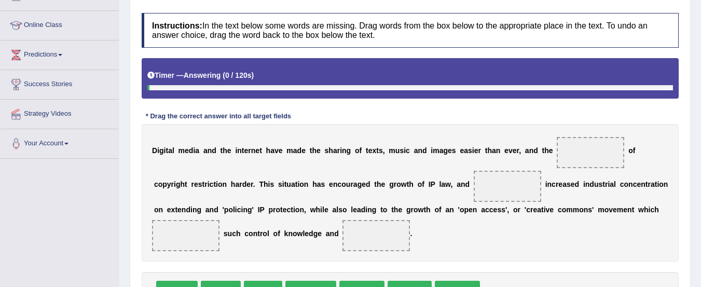
scroll to position [130, 0]
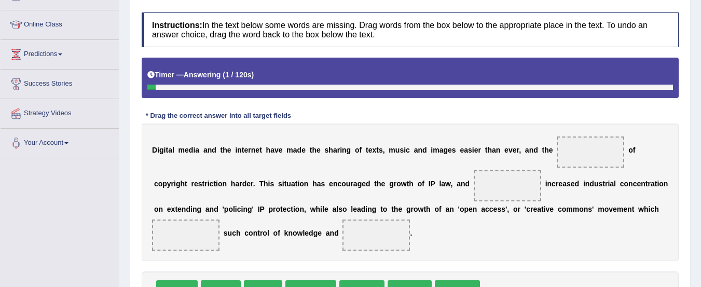
click at [465, 96] on div "Timer — Answering ( 1 / 120s ) Skip" at bounding box center [410, 78] width 537 height 40
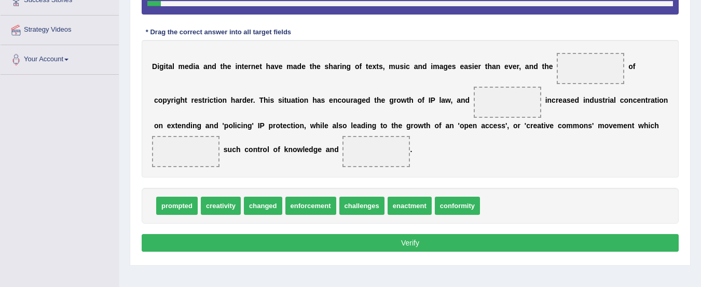
scroll to position [215, 0]
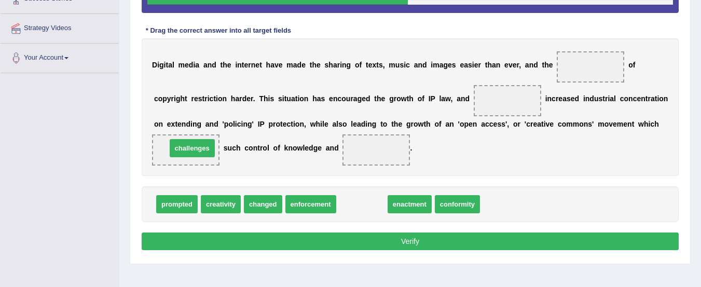
drag, startPoint x: 365, startPoint y: 201, endPoint x: 197, endPoint y: 143, distance: 177.3
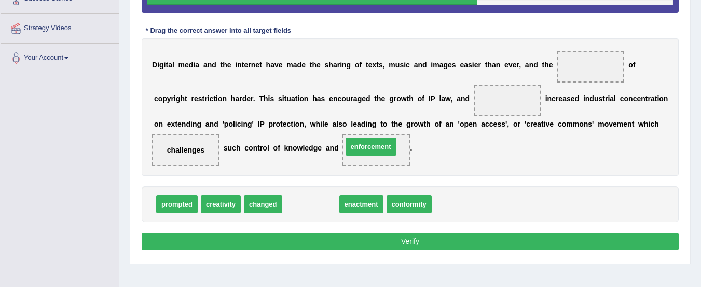
drag, startPoint x: 312, startPoint y: 201, endPoint x: 372, endPoint y: 144, distance: 83.3
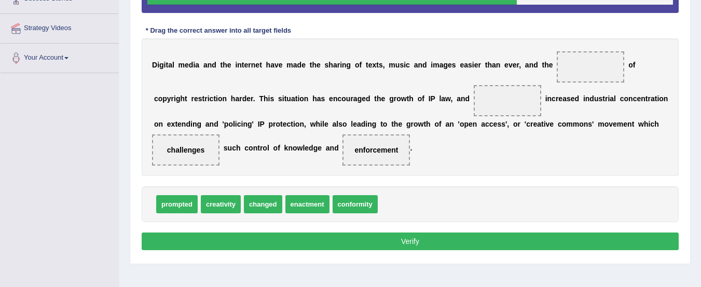
drag, startPoint x: 362, startPoint y: 159, endPoint x: 468, endPoint y: 103, distance: 120.2
click at [468, 103] on div "D i g i t a l m e d i a a n d t h e i n t e r n e t h a v e m a d e t h e s h a…" at bounding box center [410, 106] width 537 height 137
drag, startPoint x: 378, startPoint y: 149, endPoint x: 427, endPoint y: 213, distance: 80.6
drag, startPoint x: 407, startPoint y: 194, endPoint x: 423, endPoint y: 204, distance: 18.9
click at [423, 204] on div "prompted creativity changed enactment conformity enforcement" at bounding box center [410, 204] width 537 height 36
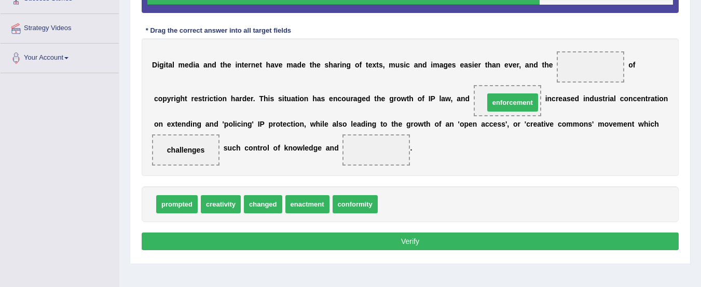
drag, startPoint x: 396, startPoint y: 204, endPoint x: 503, endPoint y: 102, distance: 147.4
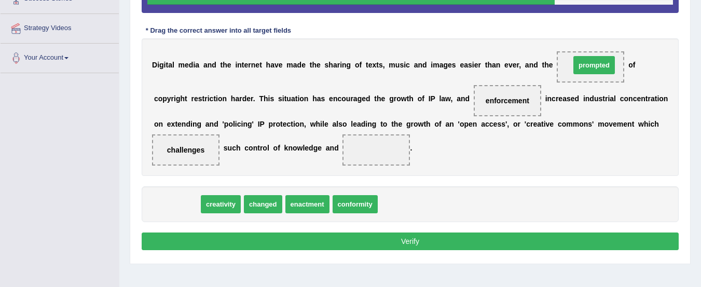
drag, startPoint x: 185, startPoint y: 201, endPoint x: 602, endPoint y: 64, distance: 438.8
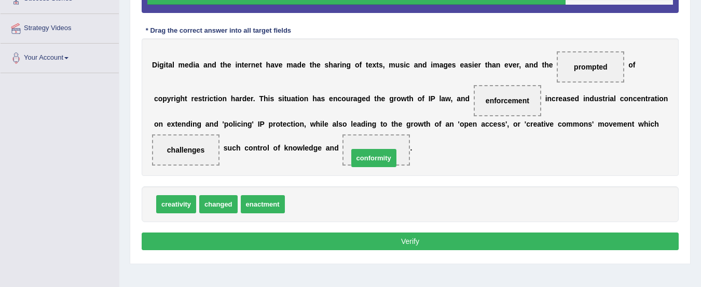
drag, startPoint x: 305, startPoint y: 210, endPoint x: 371, endPoint y: 158, distance: 84.2
click at [368, 245] on button "Verify" at bounding box center [410, 241] width 537 height 18
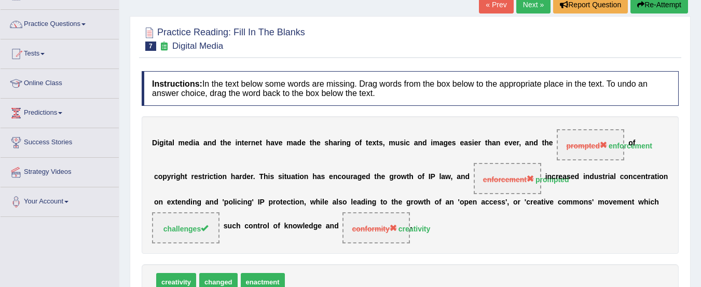
scroll to position [0, 0]
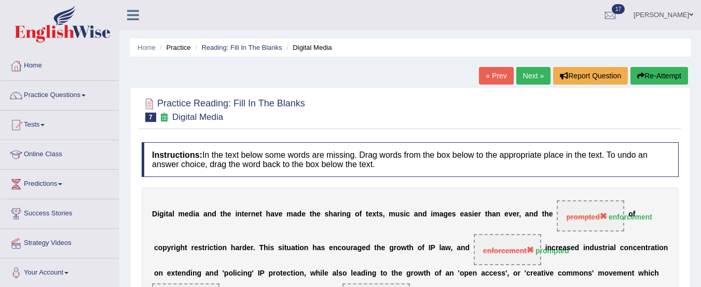
click at [662, 77] on button "Re-Attempt" at bounding box center [659, 76] width 58 height 18
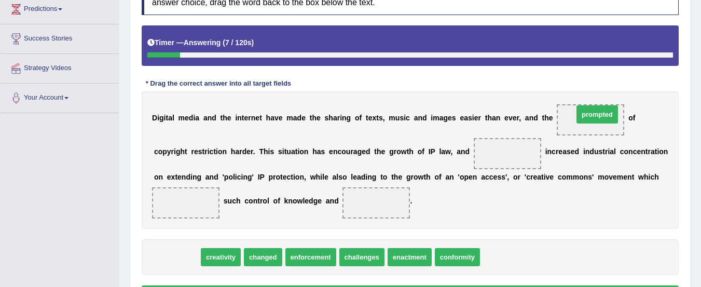
drag, startPoint x: 168, startPoint y: 258, endPoint x: 588, endPoint y: 117, distance: 443.3
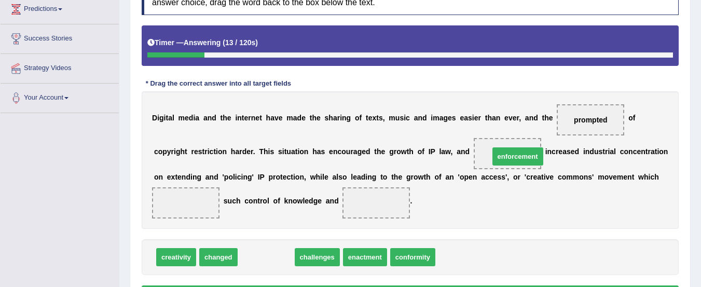
drag, startPoint x: 276, startPoint y: 253, endPoint x: 528, endPoint y: 152, distance: 270.9
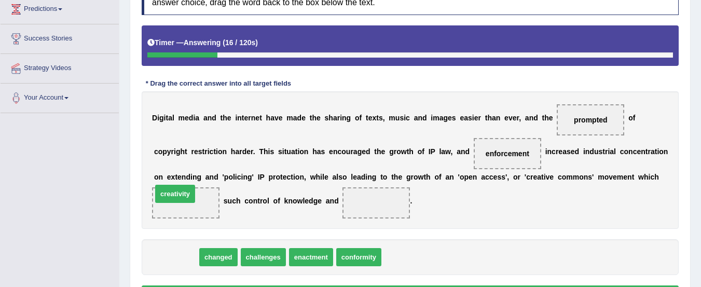
drag, startPoint x: 179, startPoint y: 259, endPoint x: 178, endPoint y: 196, distance: 63.3
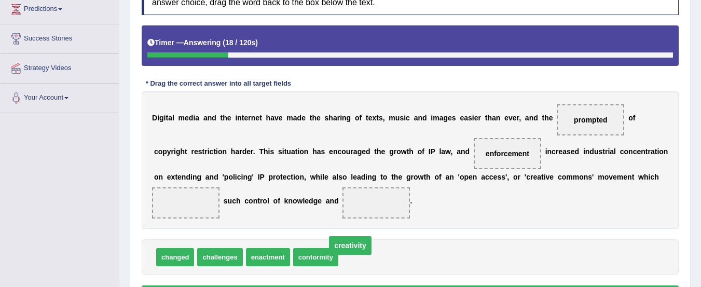
drag, startPoint x: 192, startPoint y: 201, endPoint x: 363, endPoint y: 246, distance: 177.1
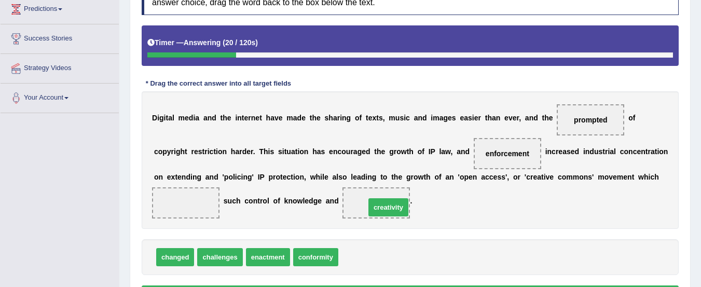
drag, startPoint x: 354, startPoint y: 259, endPoint x: 379, endPoint y: 206, distance: 57.8
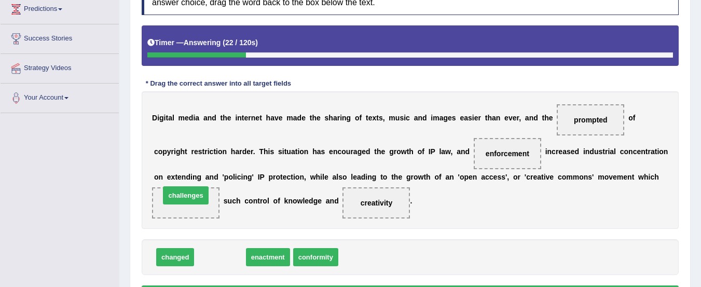
drag, startPoint x: 224, startPoint y: 258, endPoint x: 189, endPoint y: 197, distance: 69.7
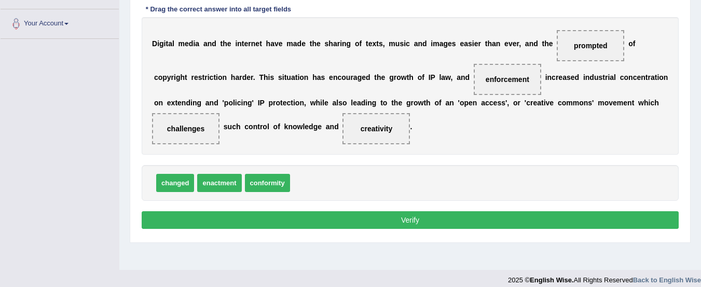
scroll to position [253, 0]
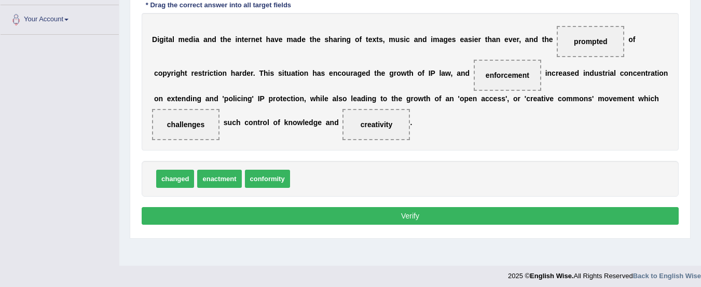
click at [475, 217] on button "Verify" at bounding box center [410, 216] width 537 height 18
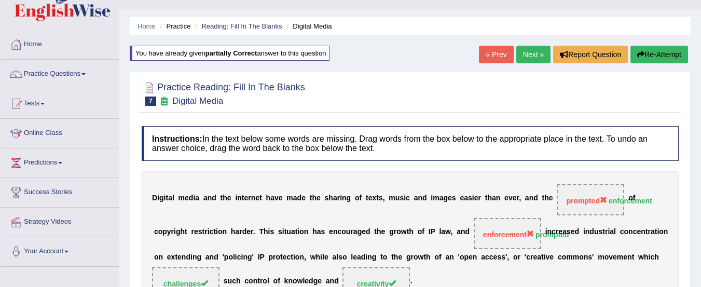
scroll to position [19, 0]
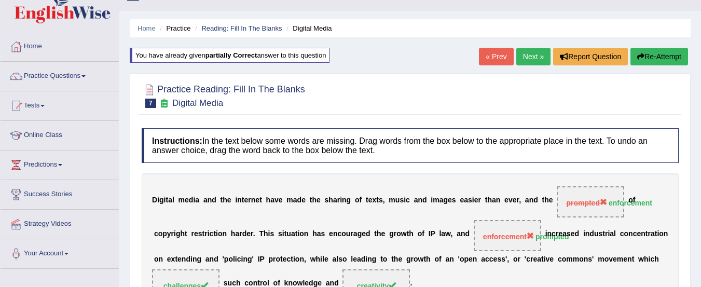
click at [228, 29] on link "Reading: Fill In The Blanks" at bounding box center [241, 28] width 80 height 8
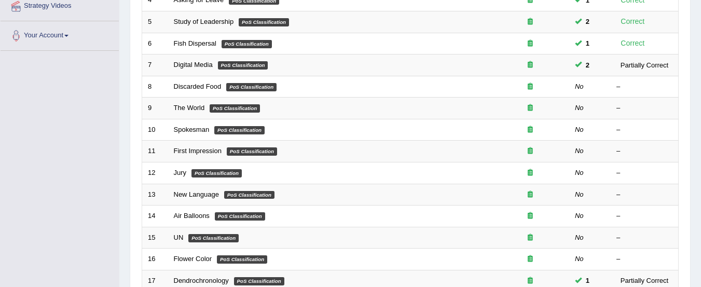
scroll to position [235, 0]
